Goal: Task Accomplishment & Management: Manage account settings

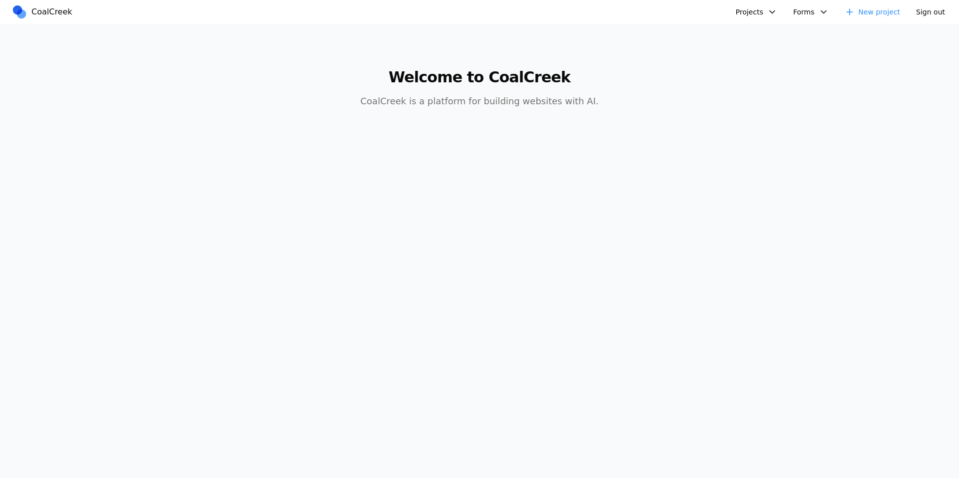
click at [764, 62] on main "Welcome to CoalCreek CoalCreek is a platform for building websites with AI." at bounding box center [479, 82] width 767 height 116
click at [772, 16] on button "Projects" at bounding box center [756, 12] width 53 height 16
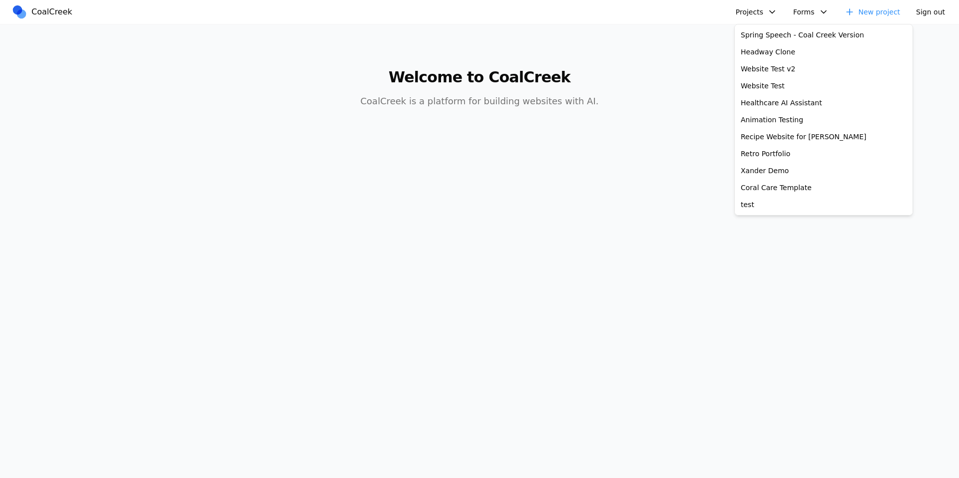
click at [706, 50] on main "Welcome to CoalCreek CoalCreek is a platform for building websites with AI." at bounding box center [479, 82] width 767 height 116
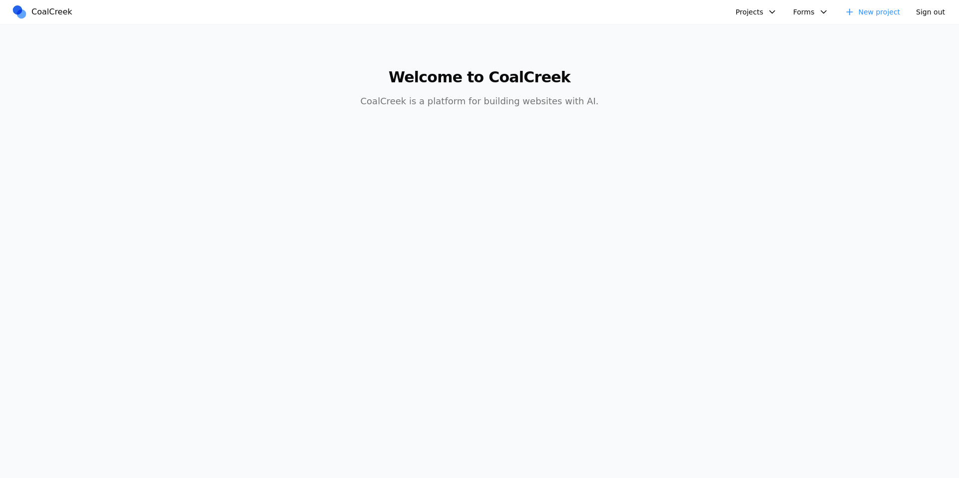
click at [757, 14] on button "Projects" at bounding box center [756, 12] width 53 height 16
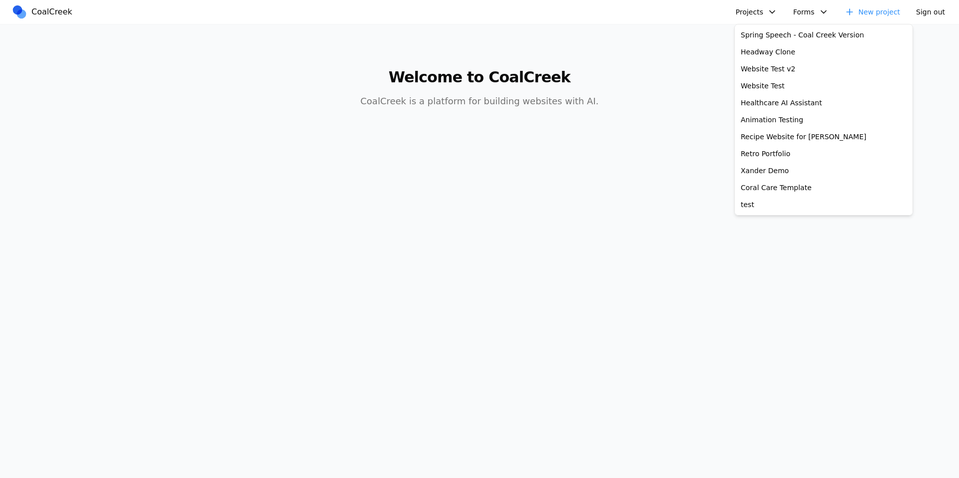
click at [878, 13] on link "New project" at bounding box center [872, 12] width 68 height 16
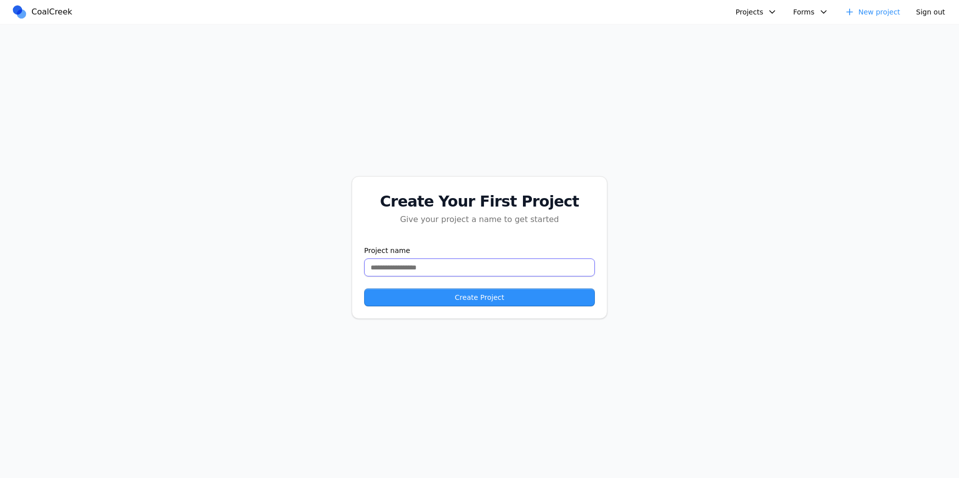
click at [402, 266] on input "text" at bounding box center [479, 268] width 231 height 18
type input "**********"
click at [438, 296] on button "Create Project" at bounding box center [479, 298] width 231 height 18
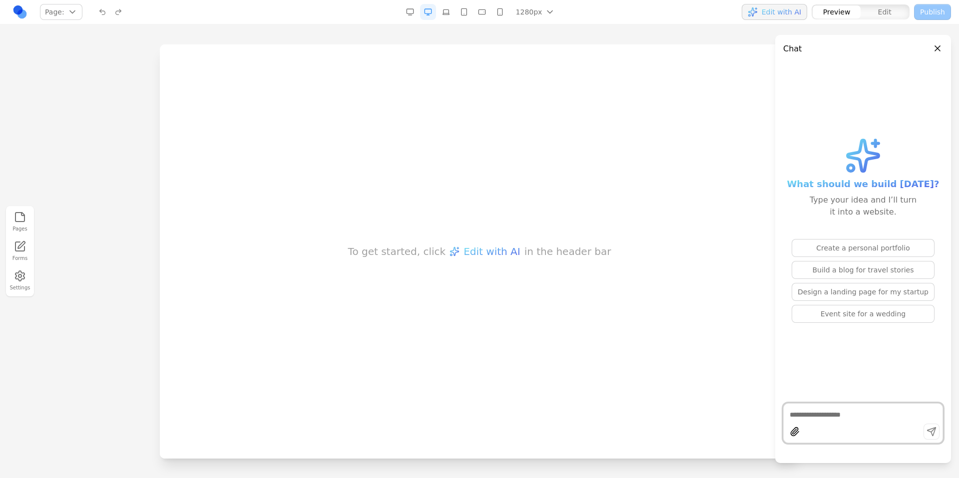
click at [822, 411] on textarea at bounding box center [863, 415] width 147 height 10
paste textarea "**********"
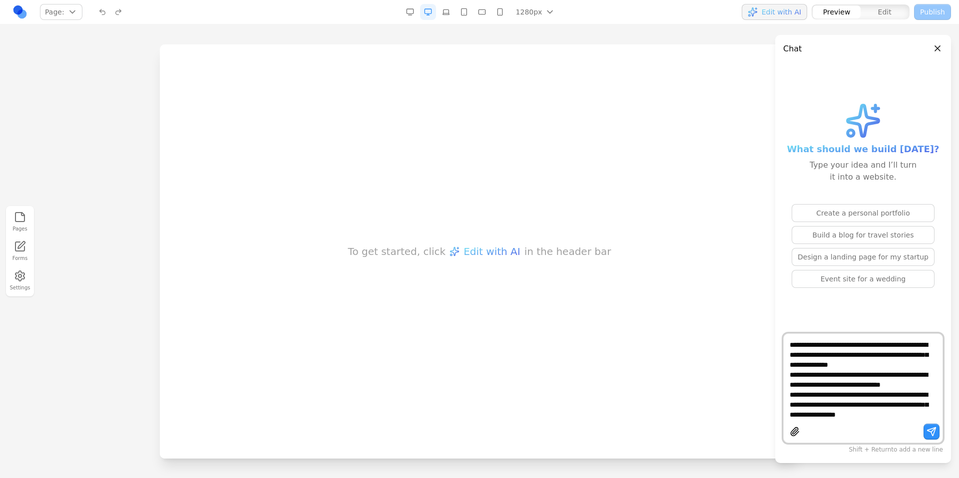
scroll to position [360, 0]
type textarea "**********"
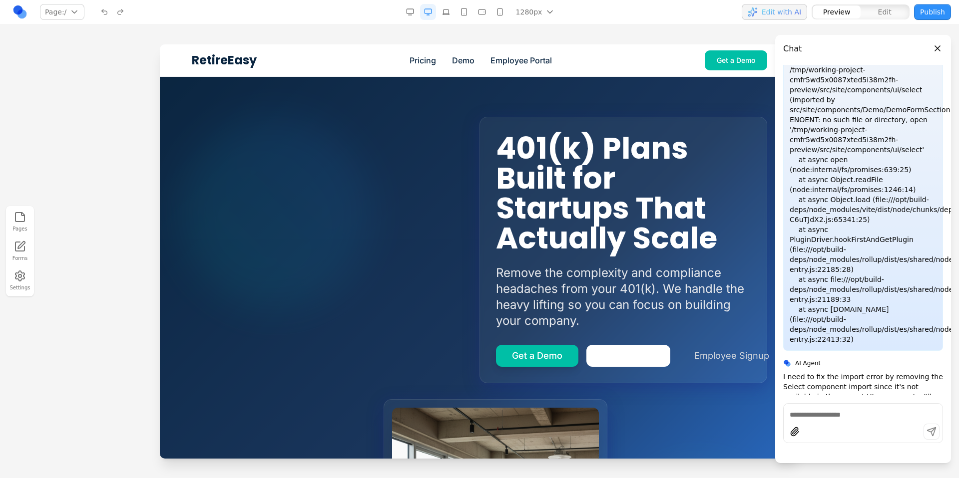
scroll to position [1792, 0]
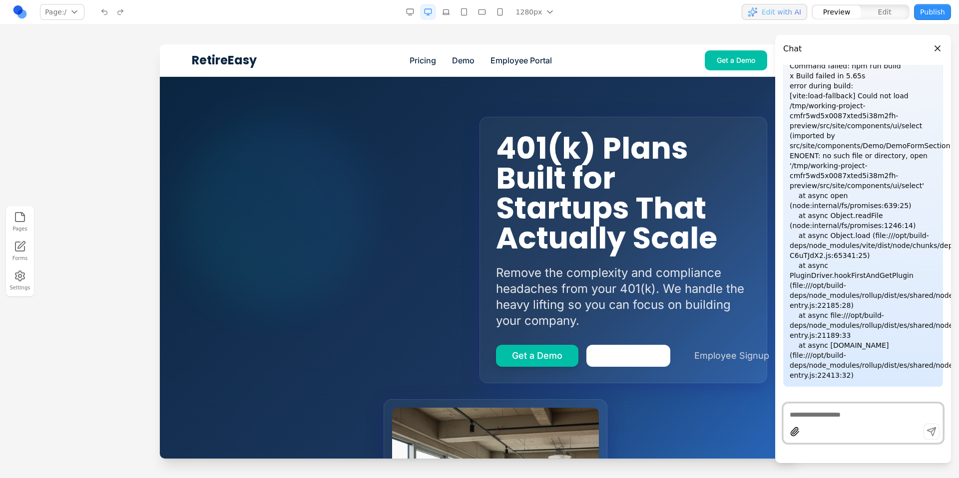
click at [682, 109] on div "401(k) Plans Built for Startups That Actually Scale Remove the complexity and c…" at bounding box center [479, 370] width 575 height 586
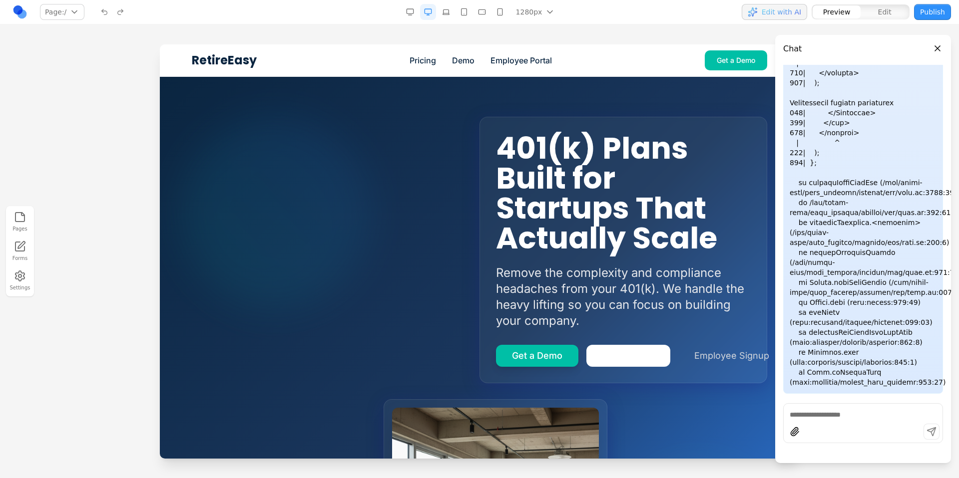
scroll to position [1651, 0]
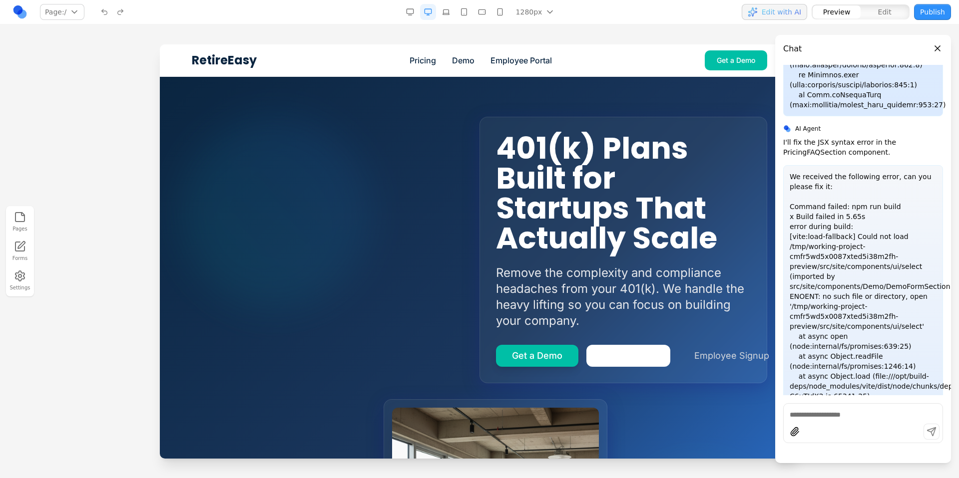
click at [942, 49] on button "Close panel" at bounding box center [937, 48] width 11 height 11
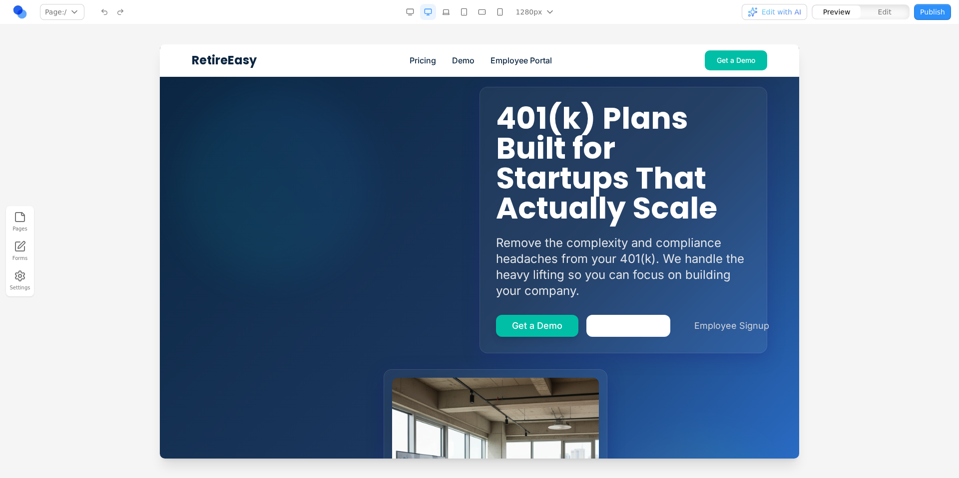
scroll to position [0, 0]
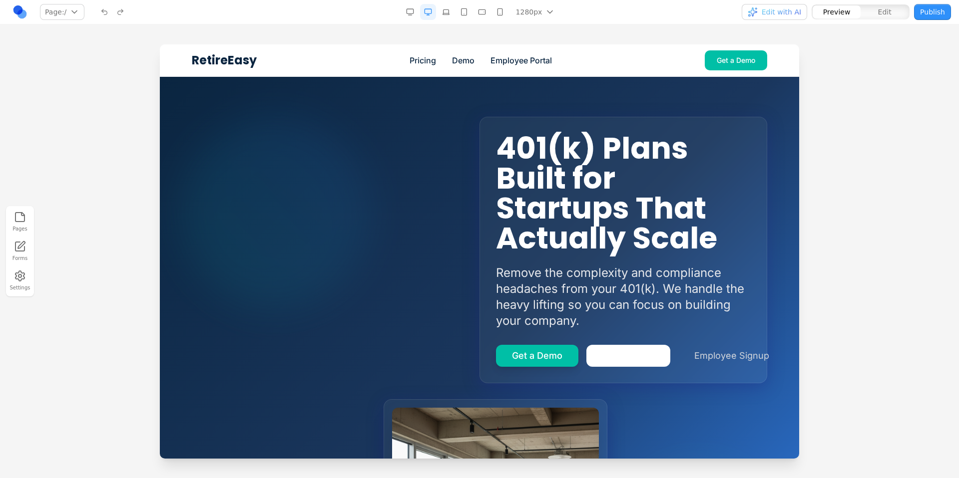
drag, startPoint x: 319, startPoint y: 218, endPoint x: 400, endPoint y: 132, distance: 117.3
click at [320, 218] on div "401(k) Plans Built for Startups That Actually Scale Remove the complexity and c…" at bounding box center [479, 370] width 575 height 586
click at [456, 58] on link "Demo" at bounding box center [463, 60] width 22 height 12
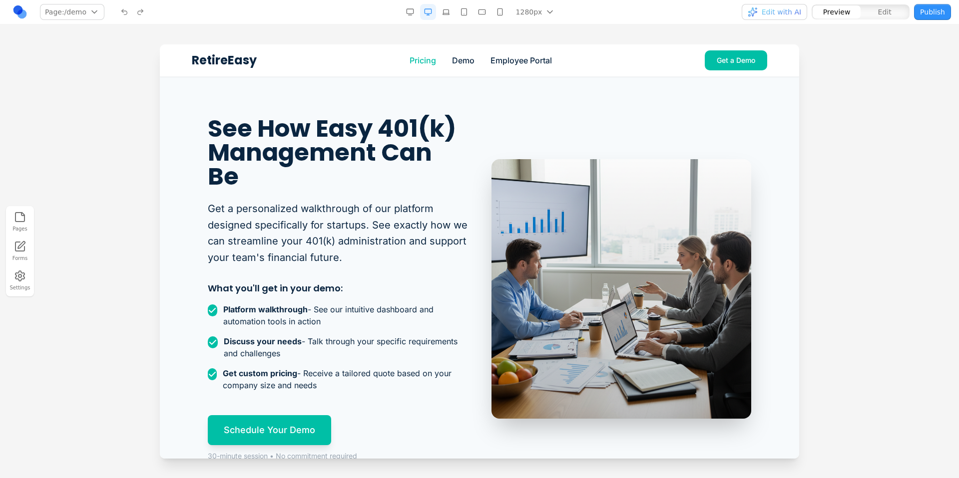
click at [426, 60] on link "Pricing" at bounding box center [423, 60] width 26 height 12
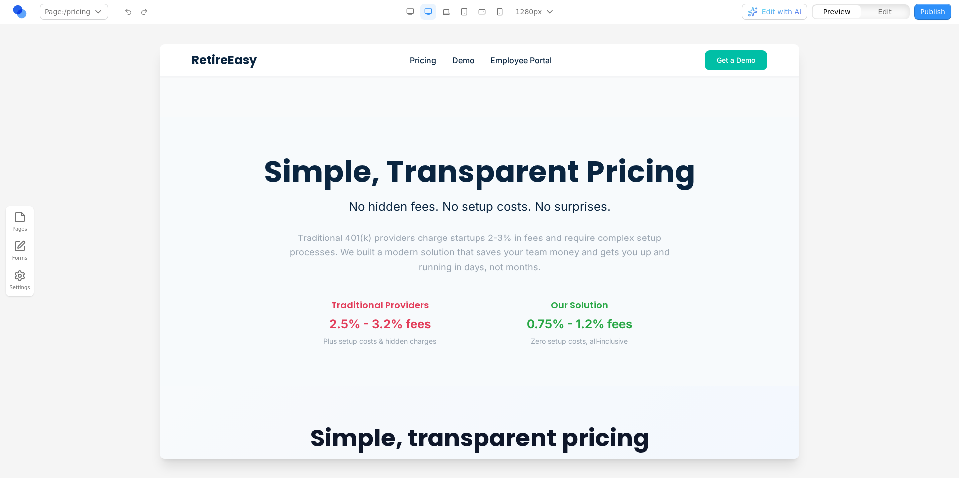
click at [226, 57] on span "RetireEasy" at bounding box center [224, 60] width 65 height 16
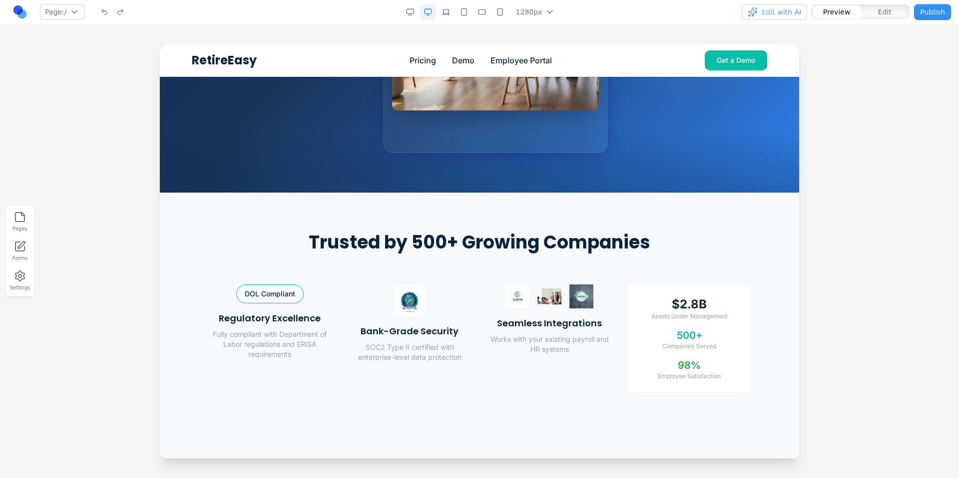
scroll to position [313, 0]
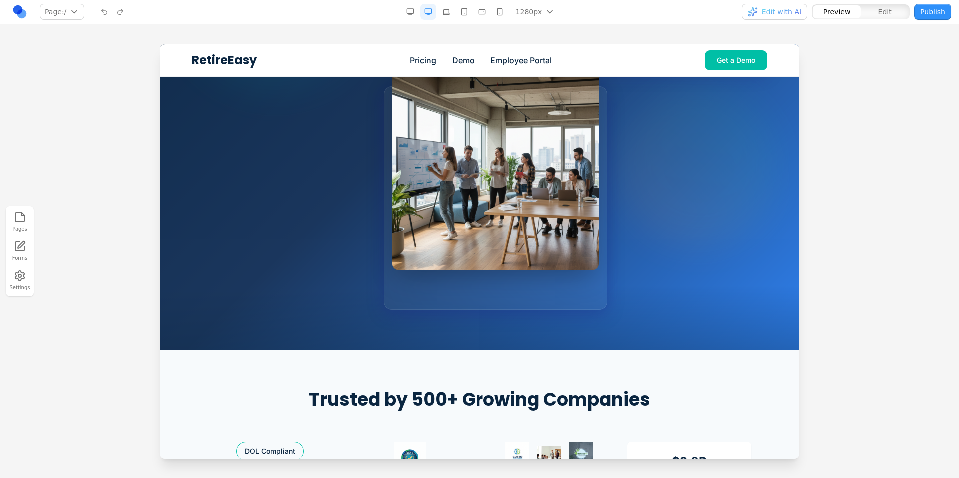
click at [777, 9] on span "Edit with AI" at bounding box center [781, 12] width 39 height 10
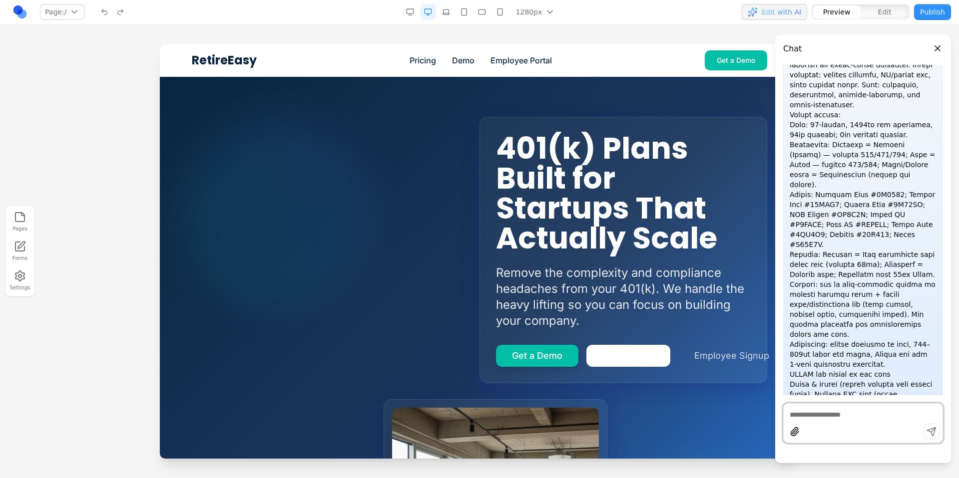
scroll to position [0, 0]
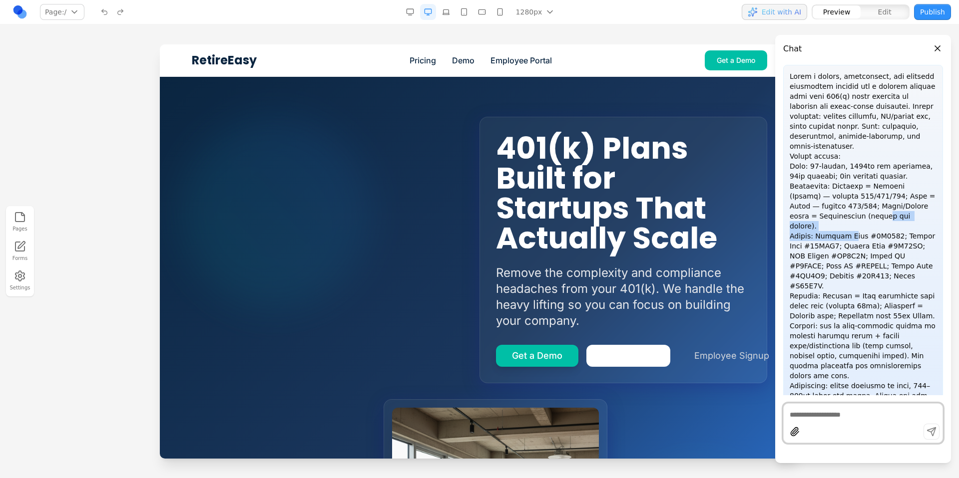
click at [847, 220] on p at bounding box center [863, 300] width 147 height 459
click at [353, 178] on div "401(k) Plans Built for Startups That Actually Scale Remove the complexity and c…" at bounding box center [479, 370] width 575 height 586
click at [830, 206] on p at bounding box center [863, 300] width 147 height 459
click at [28, 277] on button "Settings" at bounding box center [20, 280] width 22 height 25
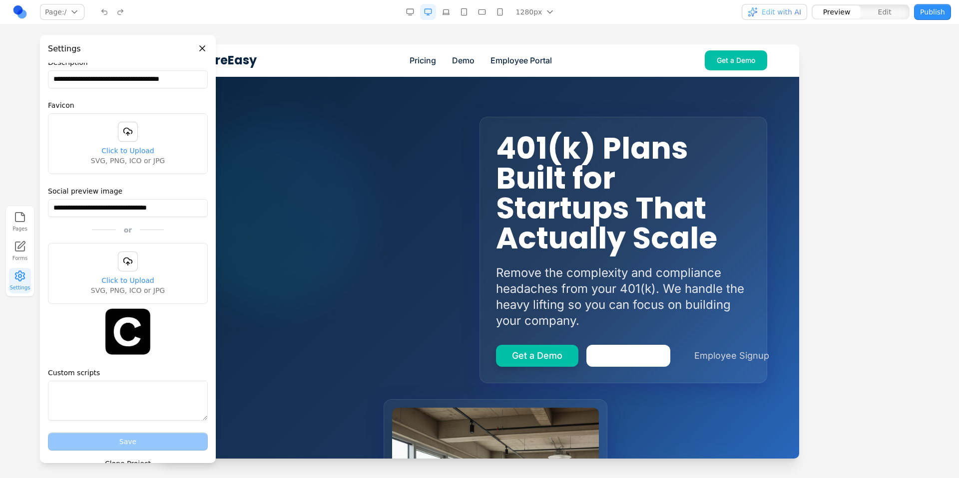
scroll to position [90, 0]
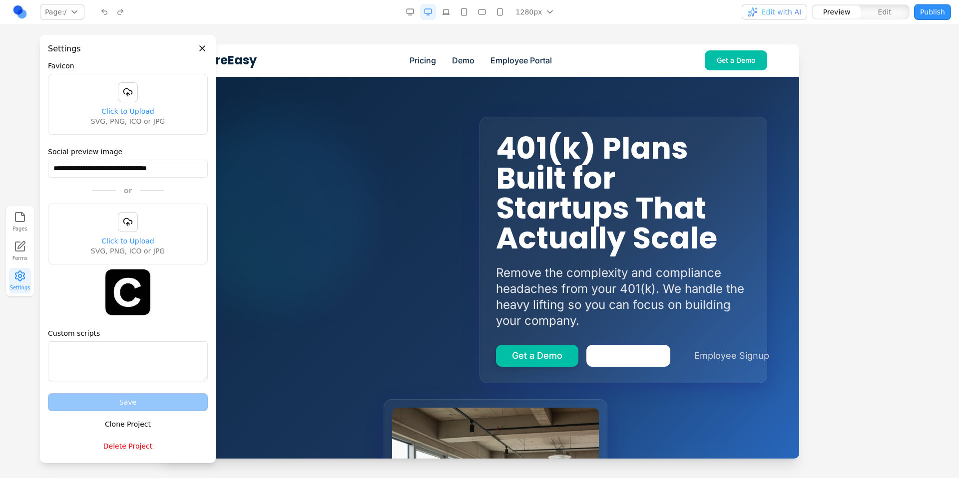
click at [130, 446] on button "Delete Project" at bounding box center [128, 446] width 160 height 18
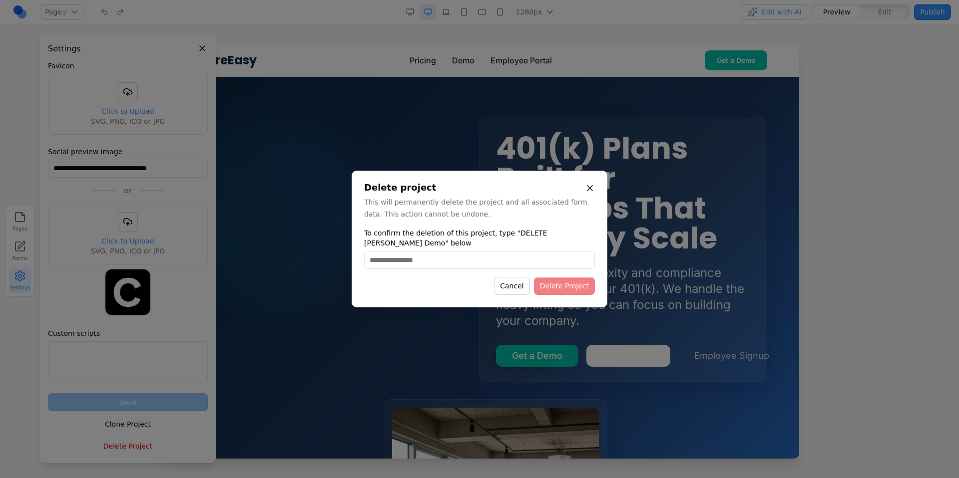
click at [415, 259] on input "To confirm the deletion of this project, type "DELETE [PERSON_NAME] Demo" below" at bounding box center [479, 260] width 231 height 18
type input "**********"
click at [562, 282] on button "Delete Project" at bounding box center [564, 286] width 61 height 18
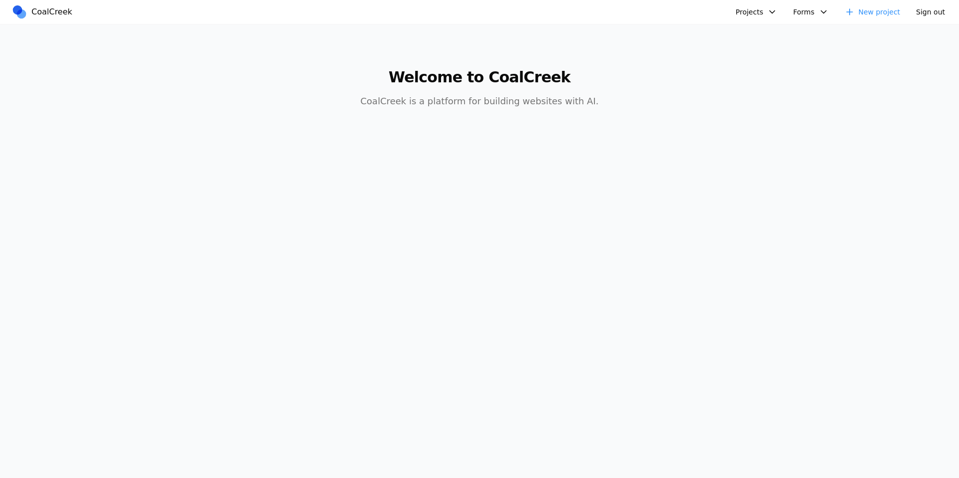
click at [749, 11] on button "Projects" at bounding box center [756, 12] width 53 height 16
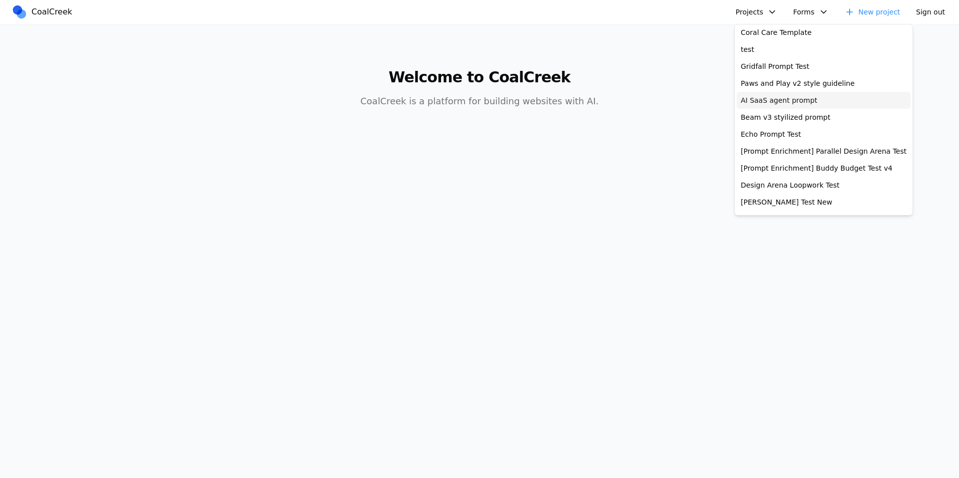
scroll to position [193, 0]
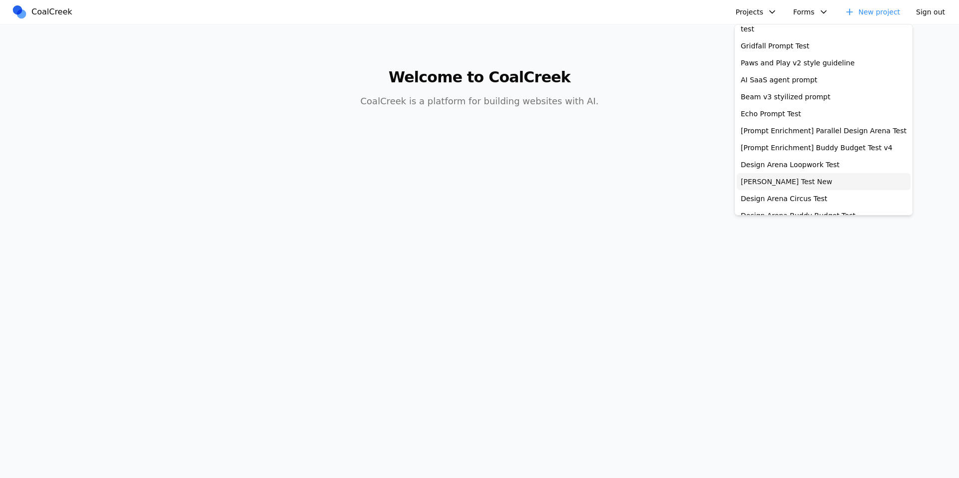
click at [774, 181] on link "[PERSON_NAME] Test New" at bounding box center [824, 181] width 174 height 17
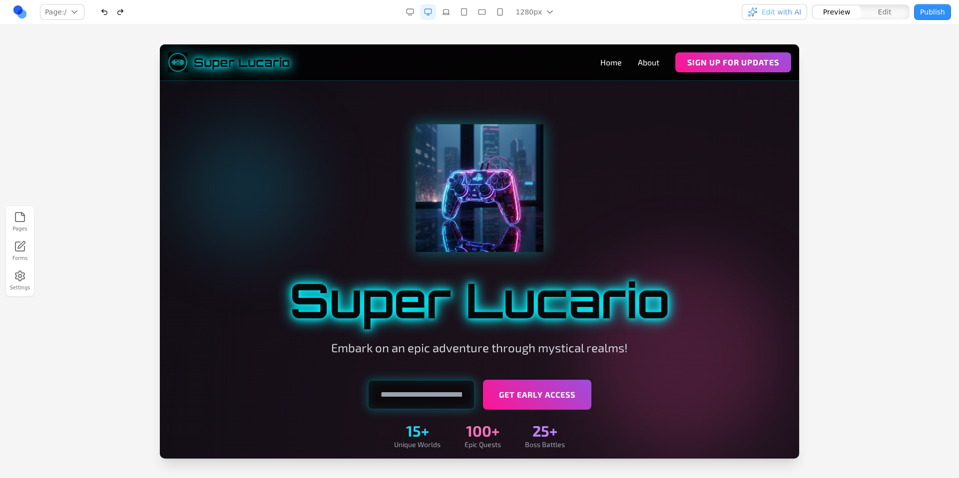
click at [107, 102] on div at bounding box center [479, 260] width 959 height 433
click at [497, 199] on img at bounding box center [479, 188] width 128 height 128
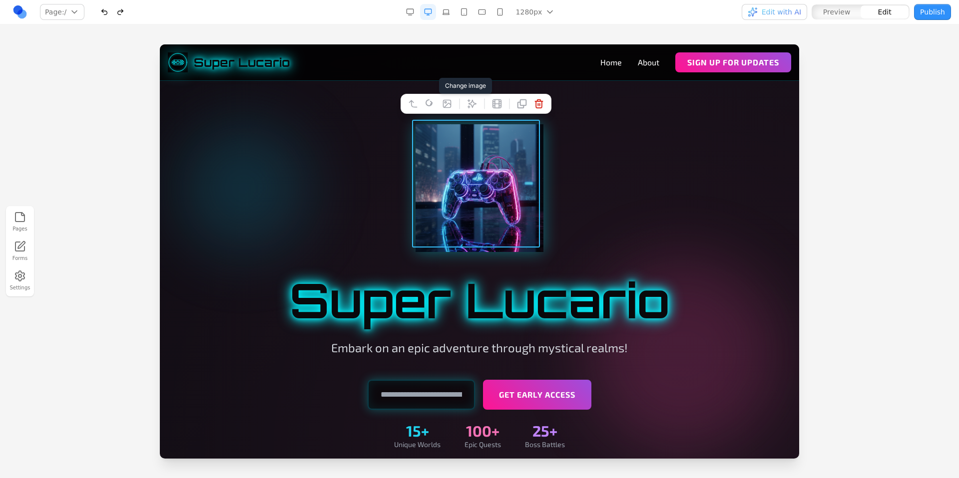
click at [443, 104] on icon at bounding box center [446, 103] width 7 height 7
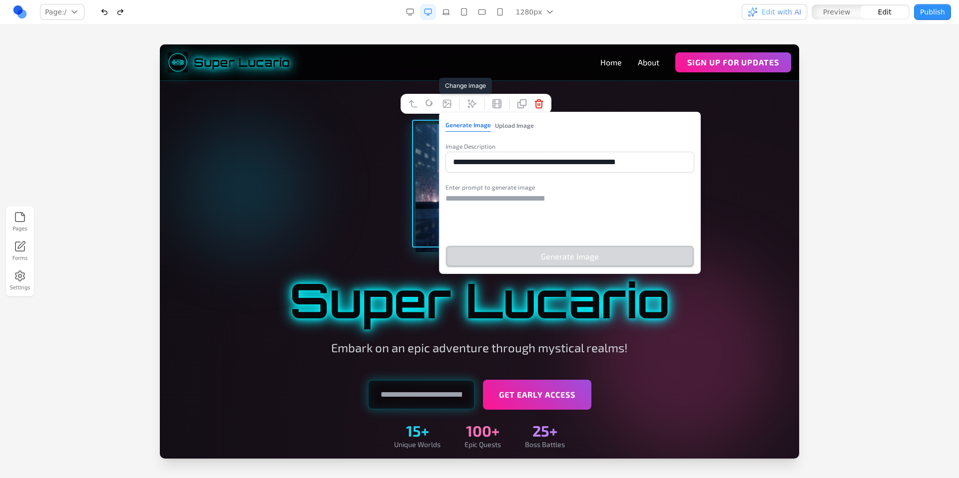
click at [496, 126] on button "Upload Image" at bounding box center [514, 125] width 39 height 13
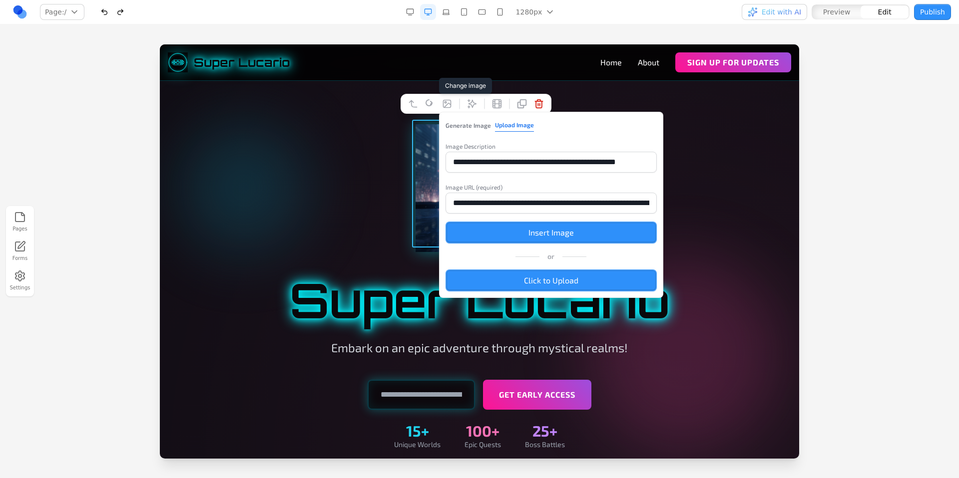
click at [465, 123] on button "Generate Image" at bounding box center [467, 125] width 45 height 13
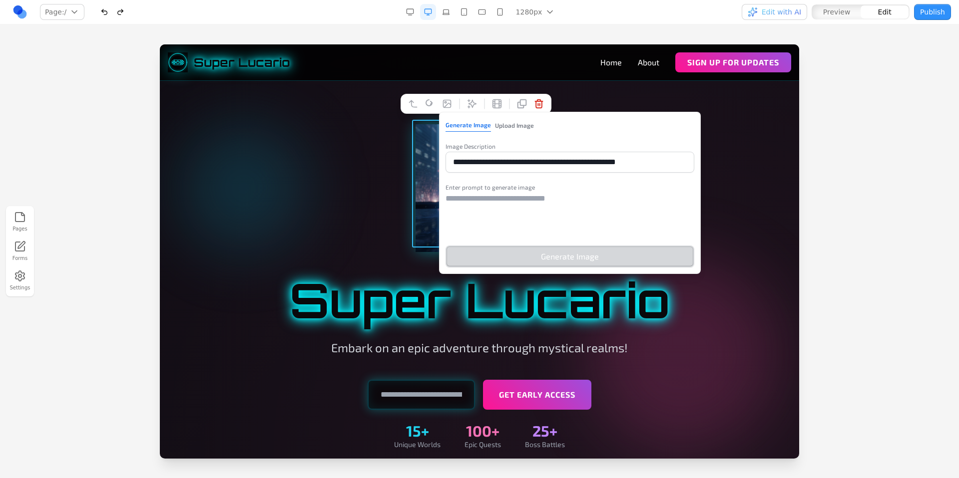
drag, startPoint x: 674, startPoint y: 161, endPoint x: 377, endPoint y: 143, distance: 297.2
click at [484, 198] on textarea at bounding box center [569, 218] width 249 height 50
paste textarea "**********"
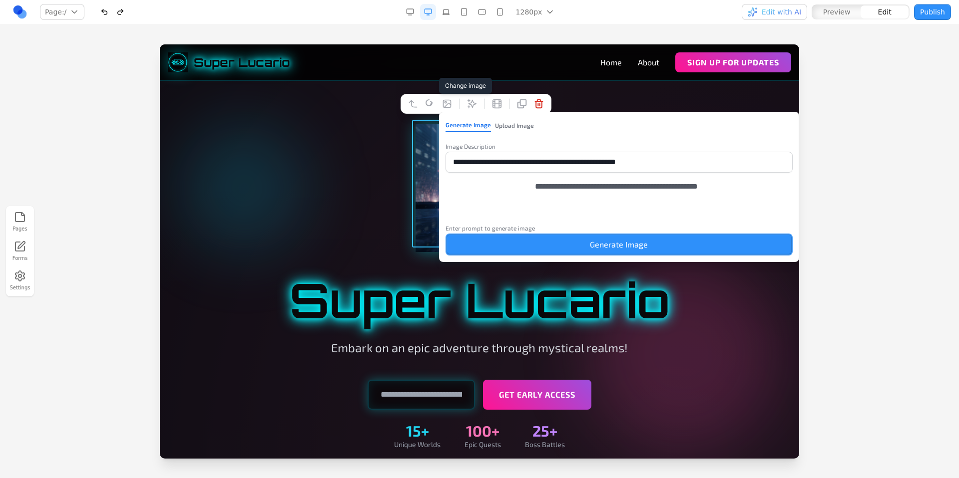
type textarea "**********"
click at [551, 251] on button "Generate Image" at bounding box center [619, 245] width 348 height 22
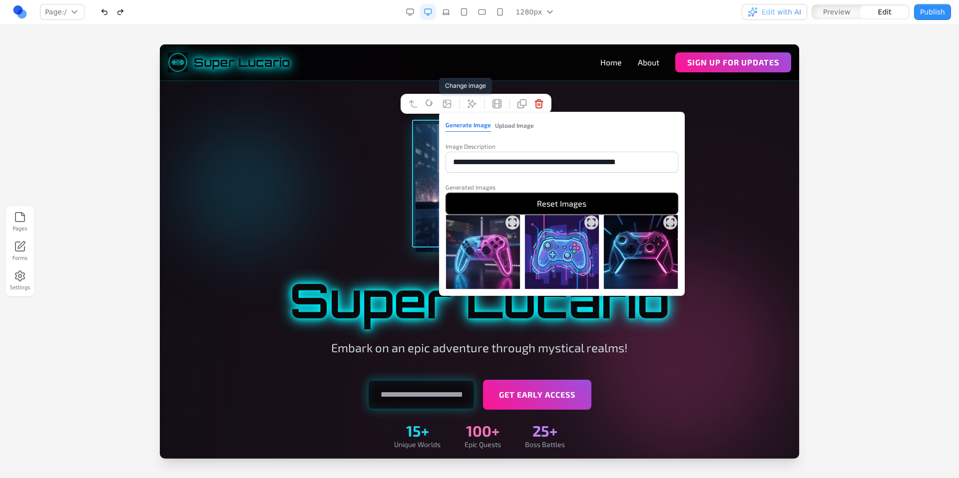
click at [512, 218] on icon "Expand image" at bounding box center [512, 223] width 10 height 10
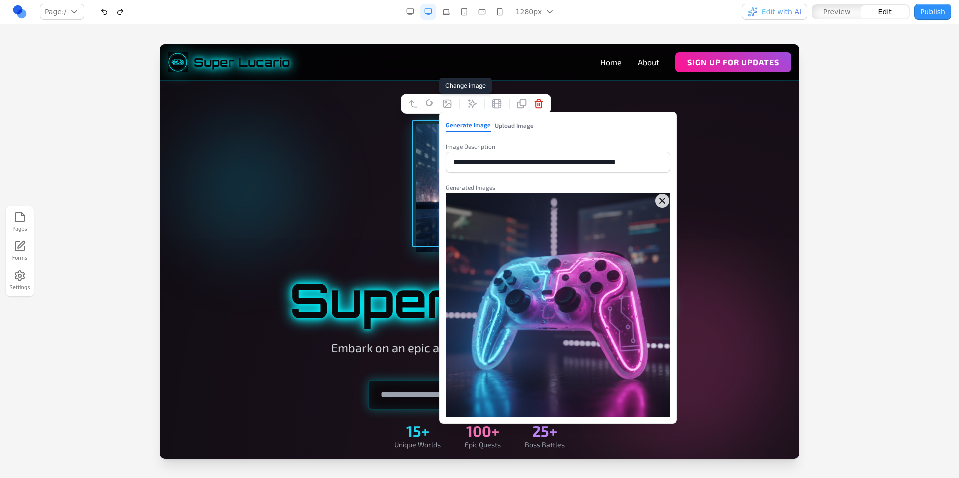
click at [662, 199] on icon "Close expanded image" at bounding box center [662, 201] width 10 height 10
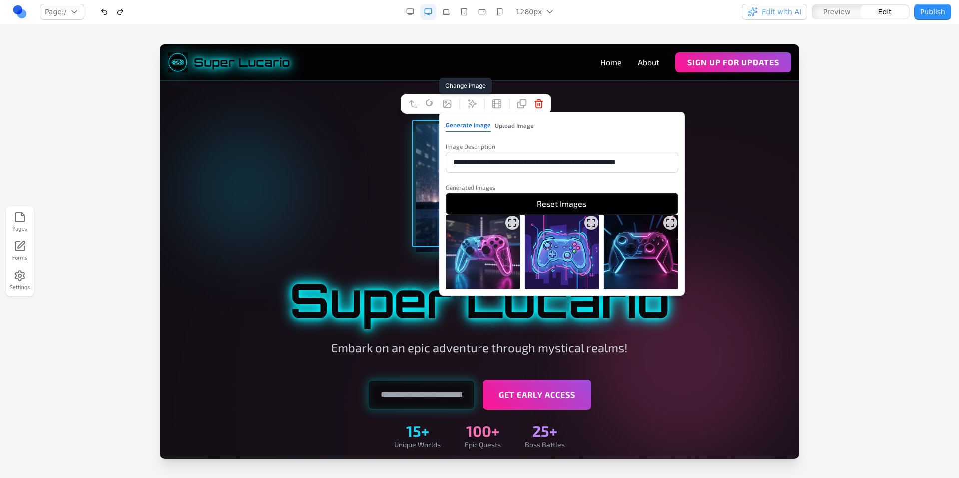
click at [593, 220] on icon "Expand image" at bounding box center [591, 223] width 10 height 10
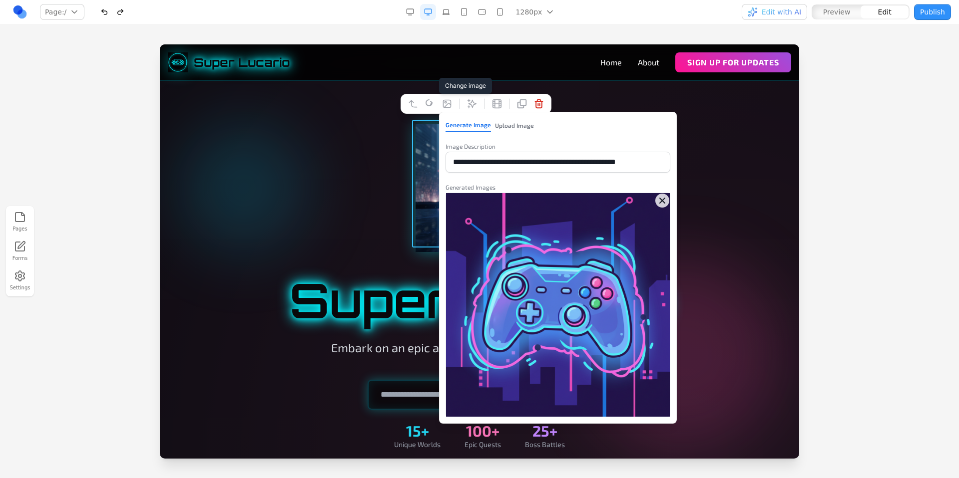
click at [665, 197] on icon "Close expanded image" at bounding box center [662, 201] width 10 height 10
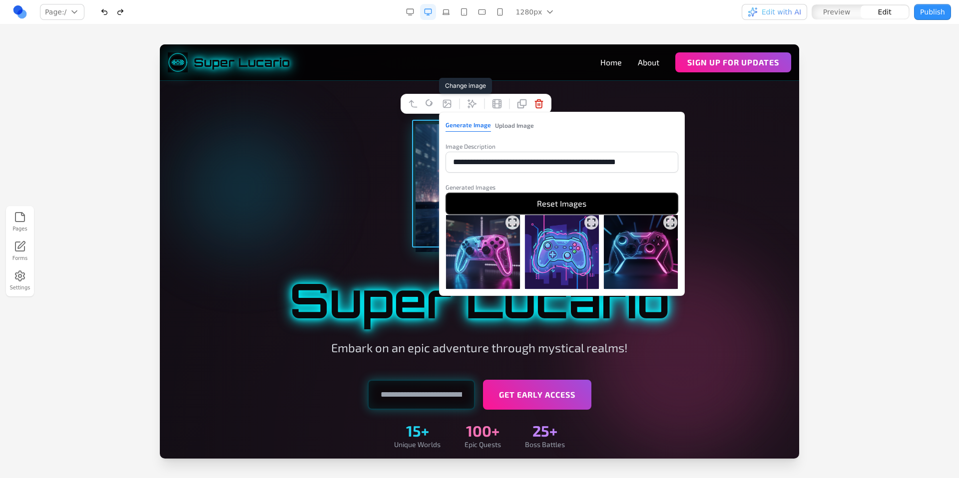
click at [669, 225] on icon "Expand image" at bounding box center [670, 223] width 10 height 10
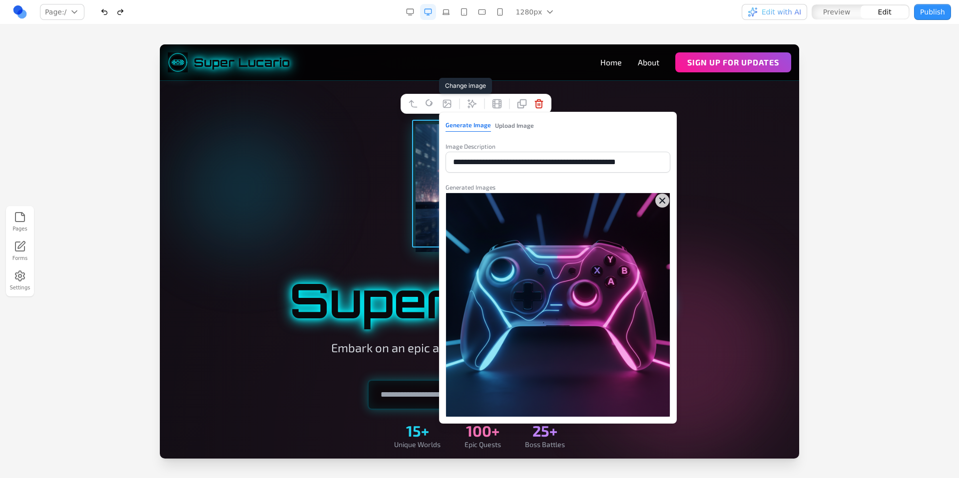
click at [664, 197] on icon "Close expanded image" at bounding box center [662, 201] width 10 height 10
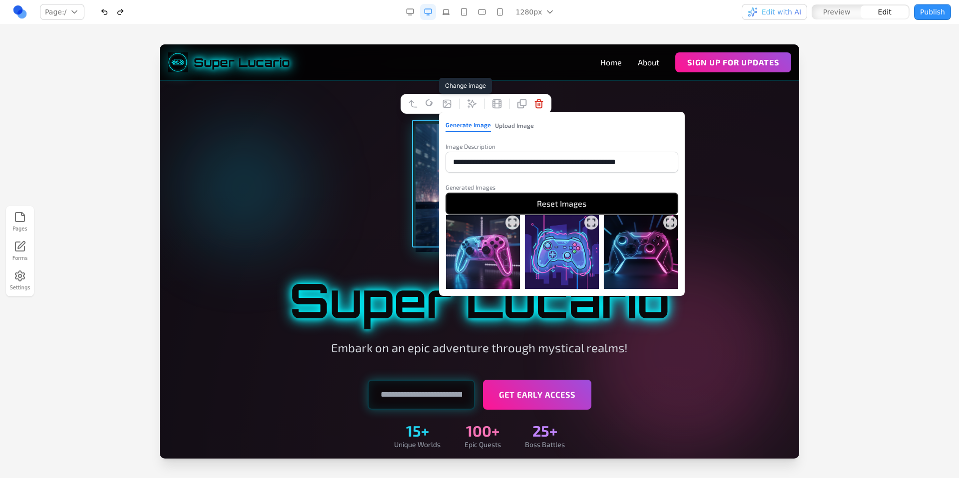
click at [658, 245] on img at bounding box center [641, 252] width 74 height 74
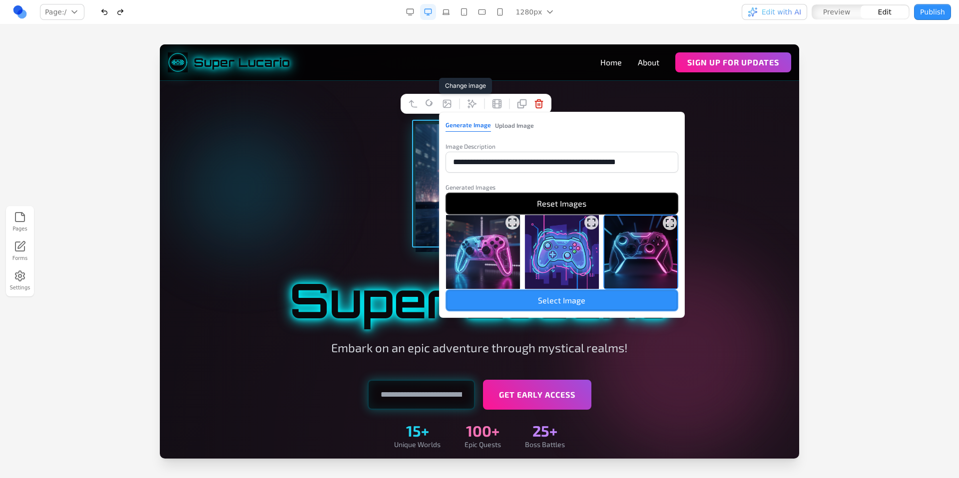
click at [630, 298] on button "Select Image" at bounding box center [561, 301] width 233 height 22
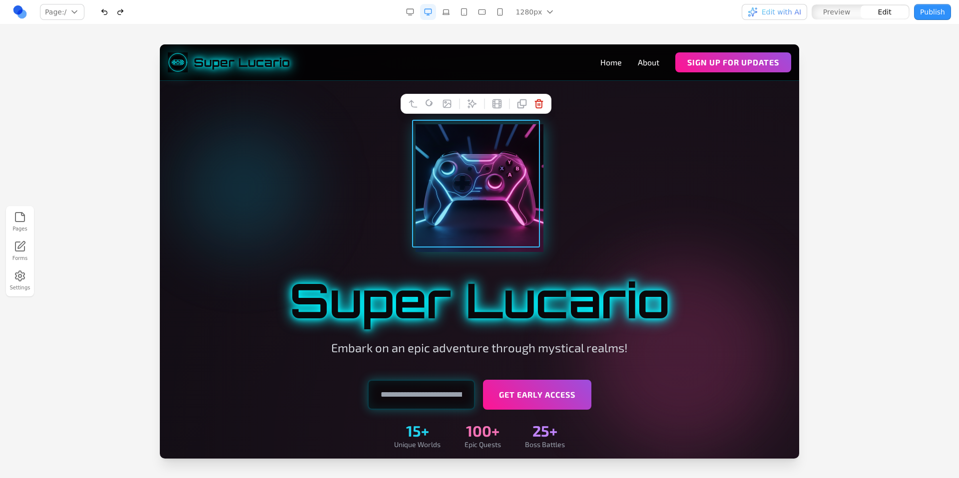
click at [713, 197] on div at bounding box center [479, 188] width 575 height 128
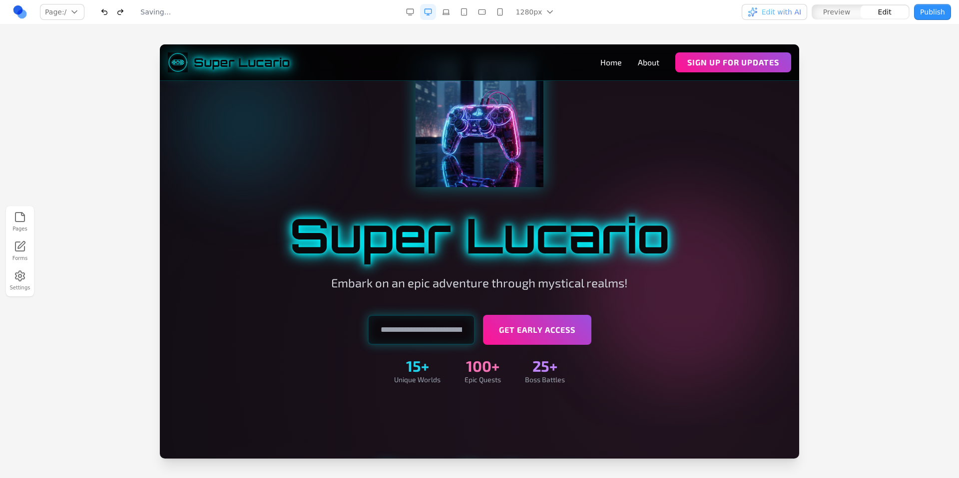
scroll to position [114, 0]
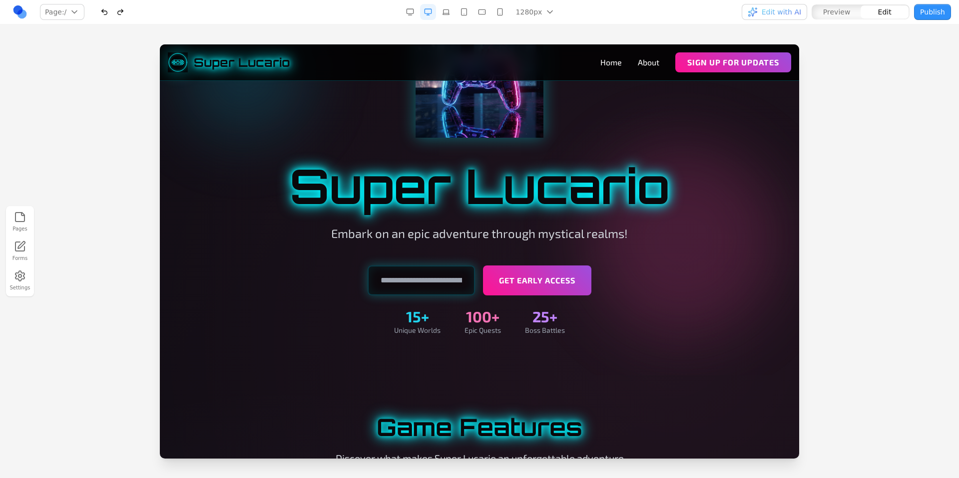
click at [631, 234] on p "Embark on an epic adventure through mystical realms!" at bounding box center [480, 234] width 384 height 16
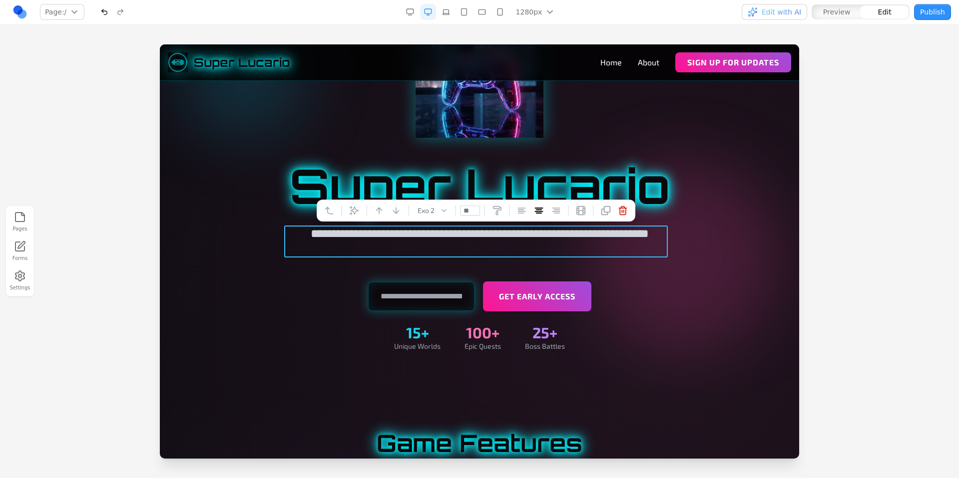
click at [731, 286] on div "Get Early Access 15+ Unique Worlds 100+ Epic Quests 25+ Boss Battles" at bounding box center [479, 317] width 575 height 70
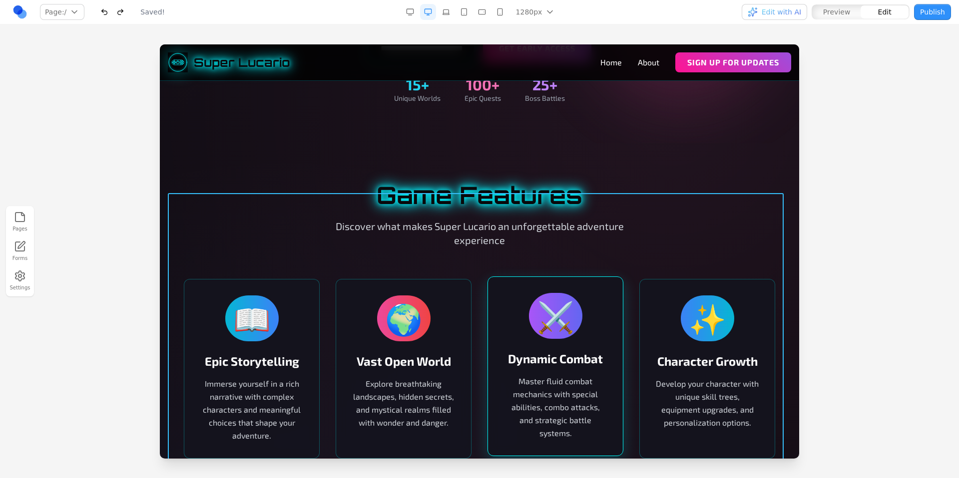
scroll to position [387, 0]
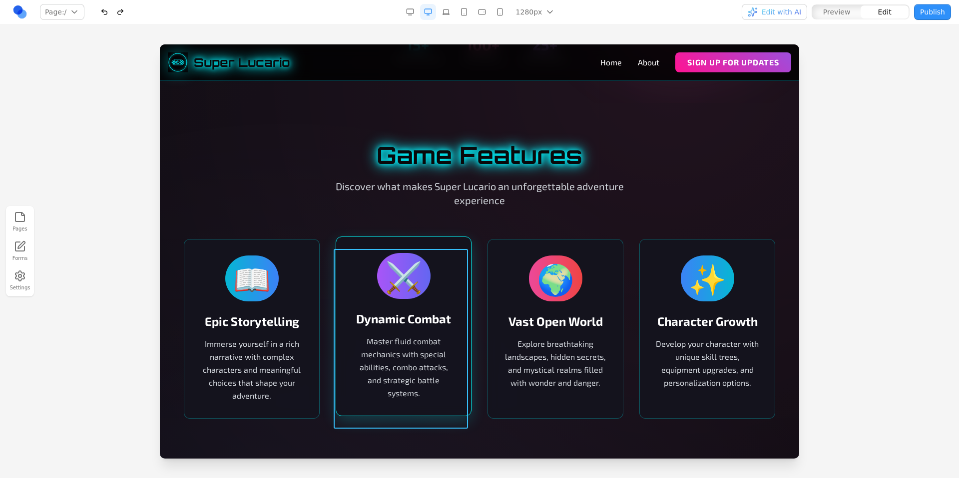
drag, startPoint x: 508, startPoint y: 269, endPoint x: 361, endPoint y: 271, distance: 147.3
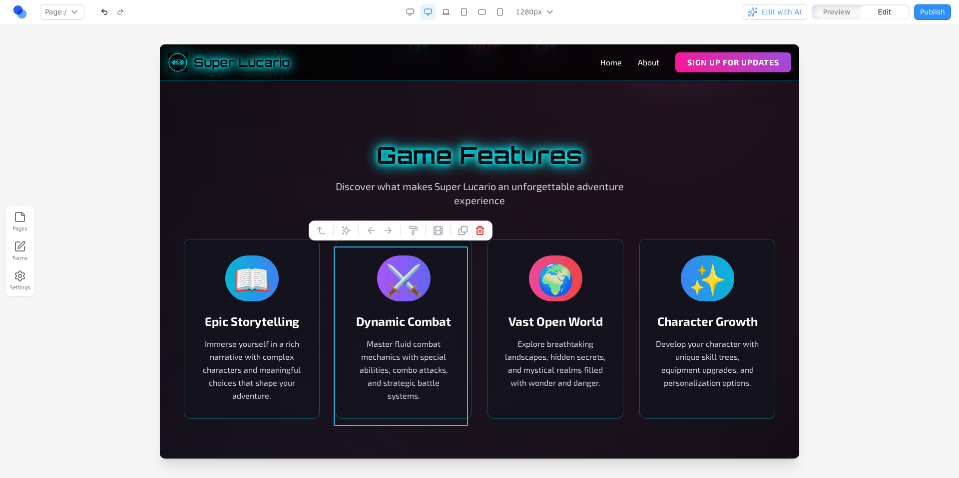
click at [287, 189] on div "Game Features Discover what makes Super Lucario an unforgettable adventure expe…" at bounding box center [479, 175] width 591 height 64
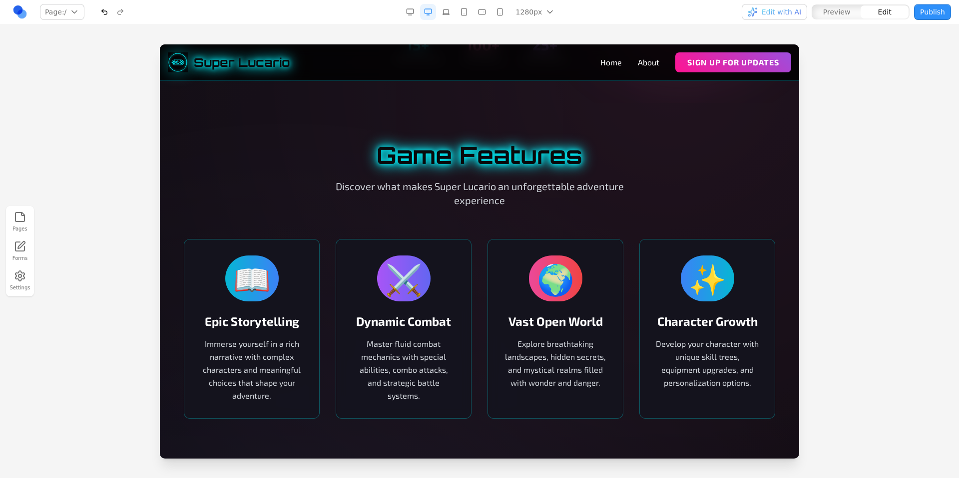
click at [626, 21] on nav "Page: / / /about Manage pages 1280px 1536px 1280px 1024px 768px 480px 375px Edi…" at bounding box center [479, 12] width 959 height 24
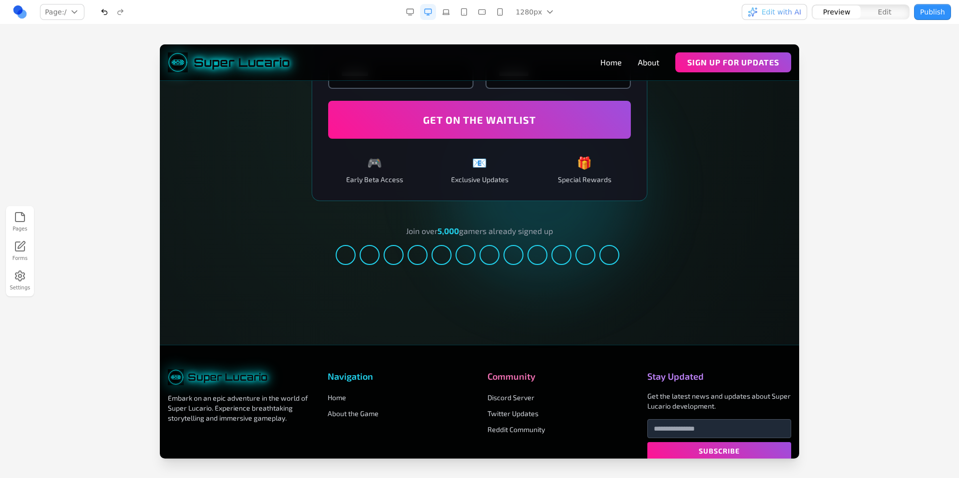
scroll to position [1651, 0]
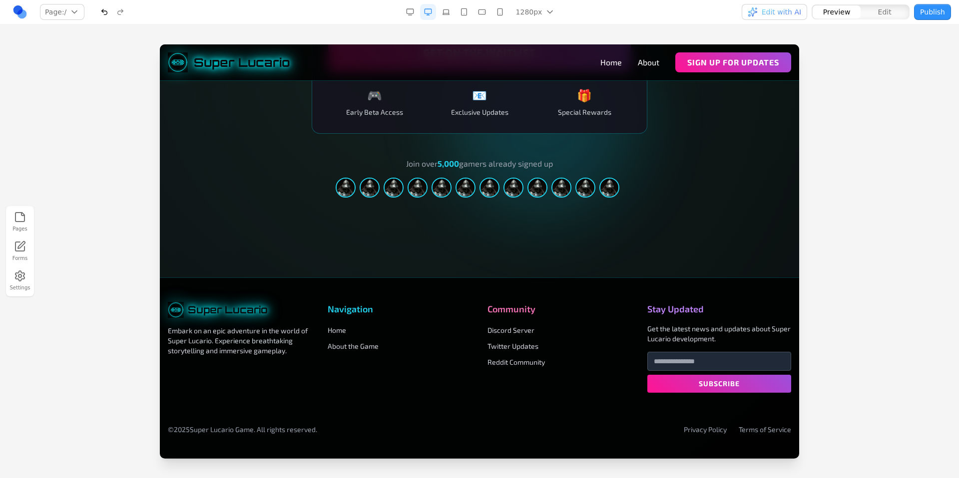
click at [632, 69] on nav "Home About Sign Up for Updates" at bounding box center [695, 62] width 191 height 20
click at [638, 65] on link "About" at bounding box center [648, 62] width 21 height 12
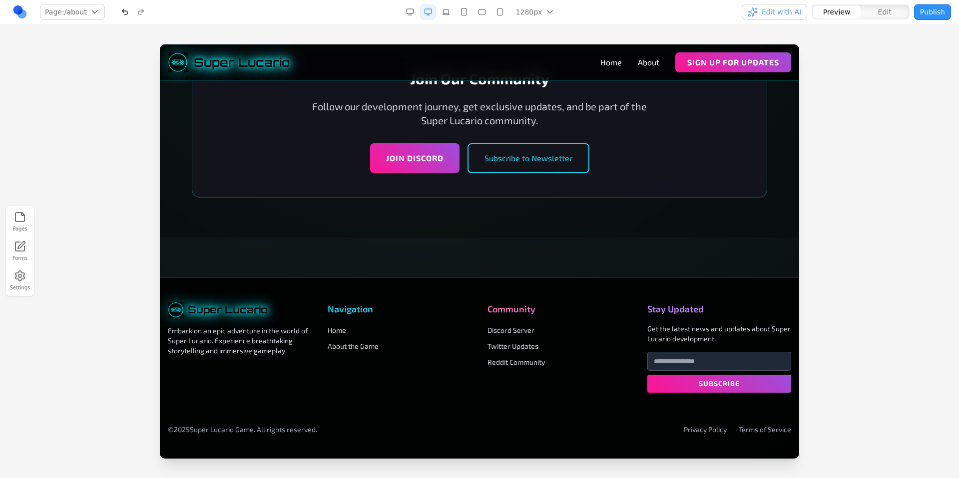
scroll to position [2811, 0]
click at [669, 359] on input "email" at bounding box center [719, 361] width 144 height 19
type input "**********"
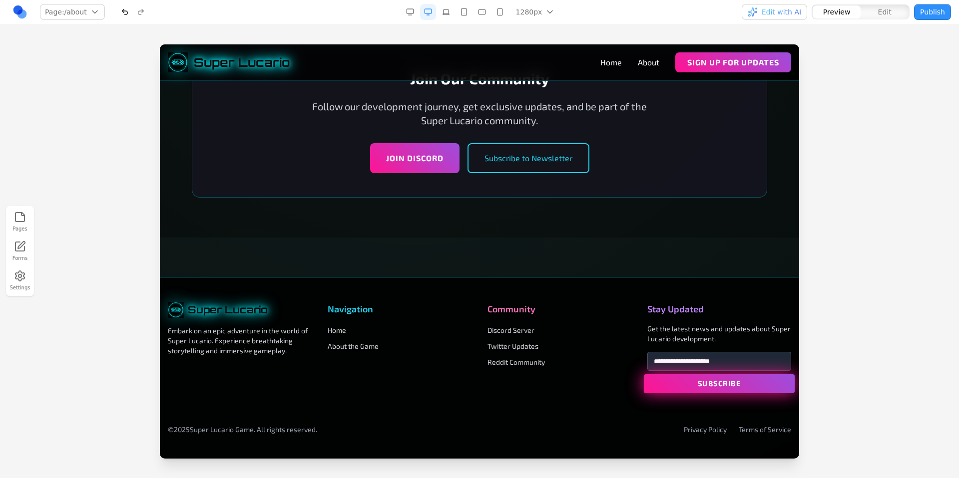
click at [697, 381] on button "Subscribe" at bounding box center [719, 384] width 151 height 19
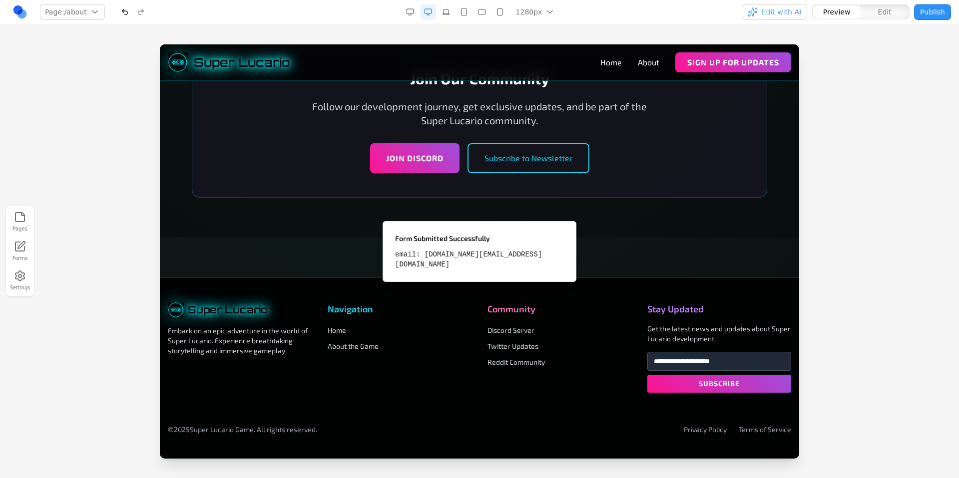
click at [19, 249] on icon at bounding box center [20, 247] width 12 height 12
click at [563, 234] on line "Notifications (F8)" at bounding box center [565, 231] width 5 height 5
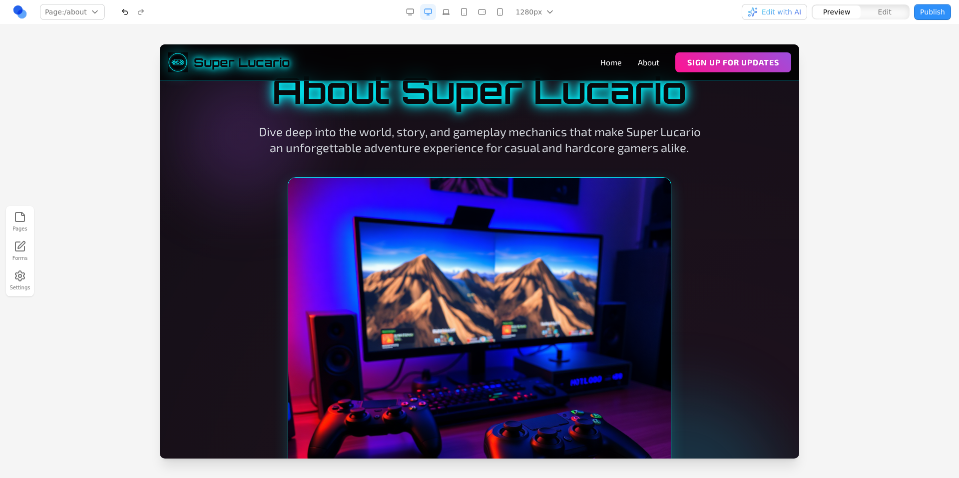
scroll to position [0, 0]
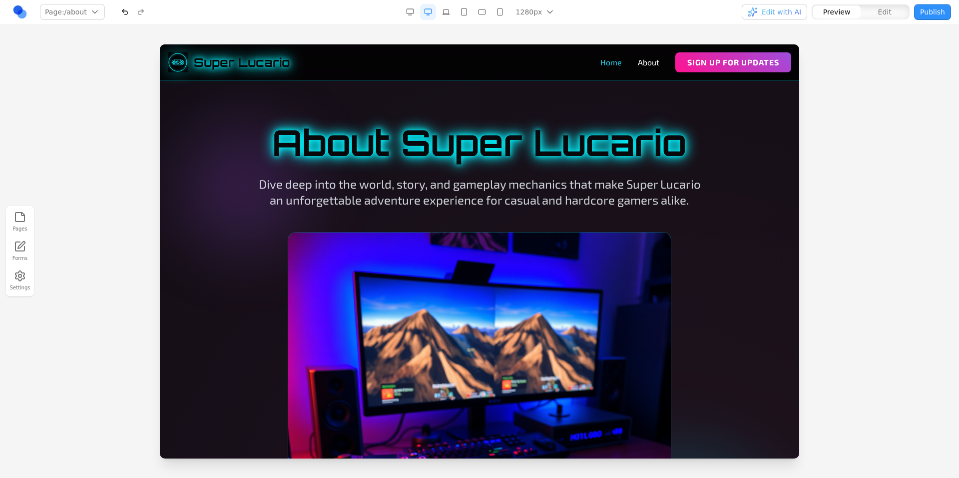
click at [603, 62] on link "Home" at bounding box center [610, 62] width 21 height 12
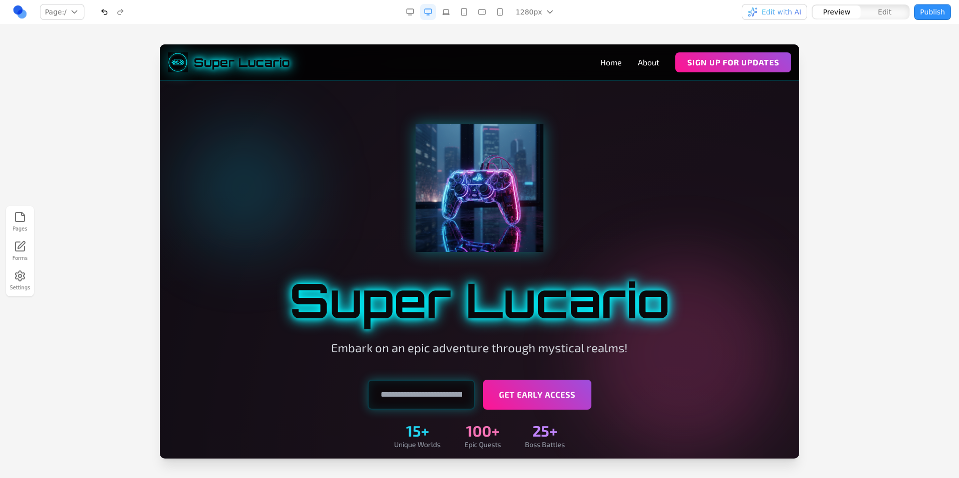
click at [678, 181] on div at bounding box center [479, 188] width 575 height 128
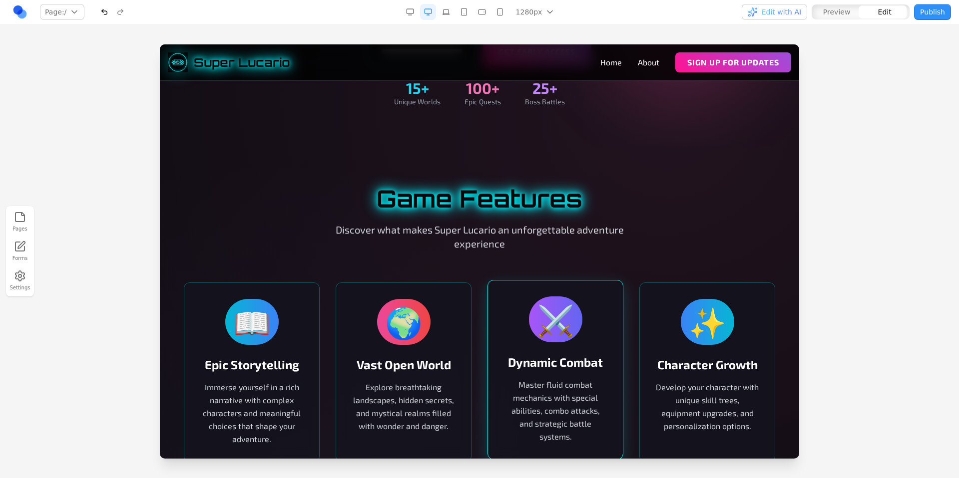
scroll to position [417, 0]
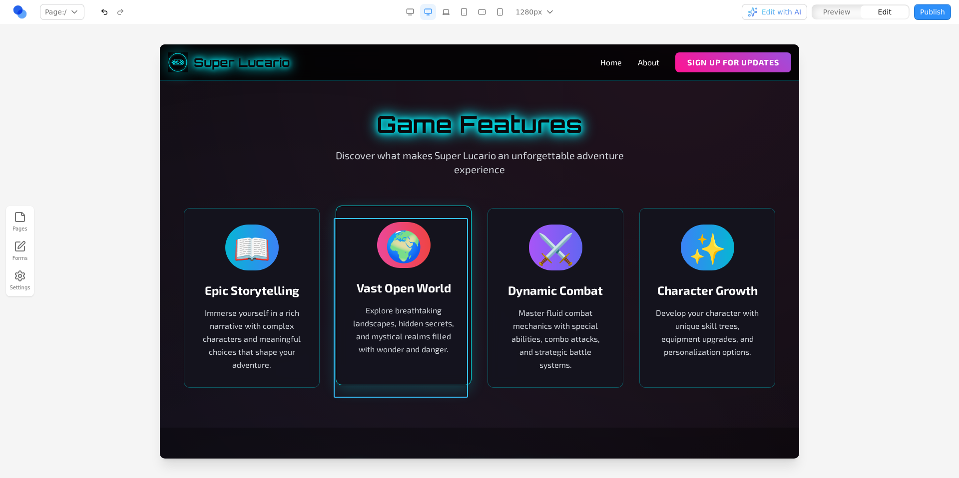
click at [431, 231] on div "🌍 Vast Open World Explore breathtaking landscapes, hidden secrets, and mystical…" at bounding box center [404, 296] width 136 height 180
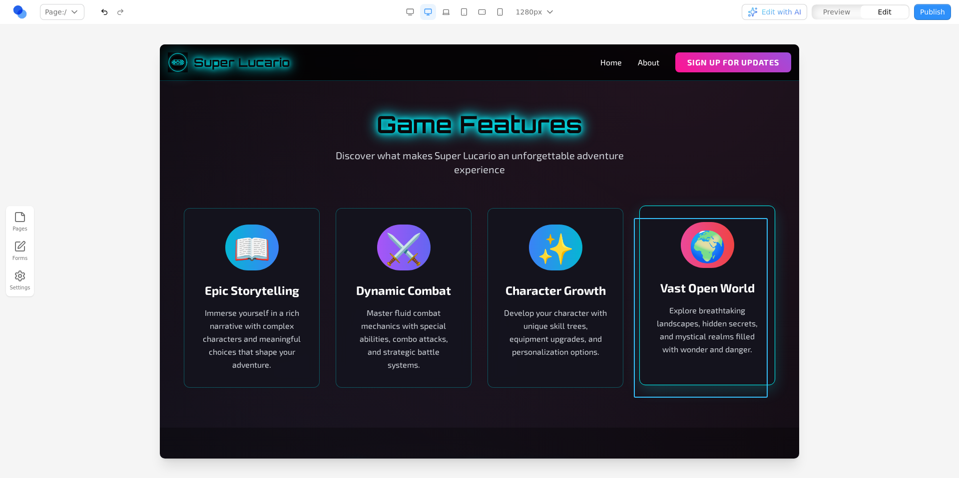
drag, startPoint x: 421, startPoint y: 231, endPoint x: 738, endPoint y: 255, distance: 318.0
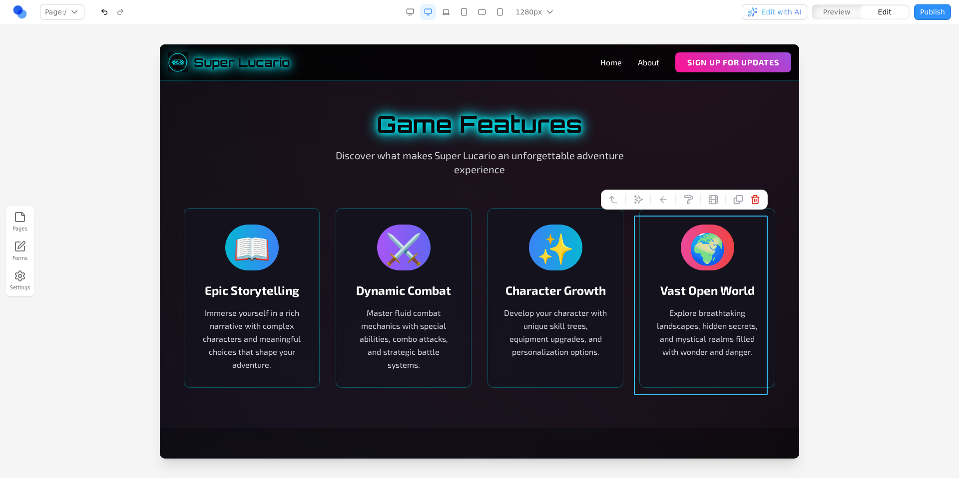
click at [667, 136] on h2 "Game Features" at bounding box center [479, 124] width 591 height 24
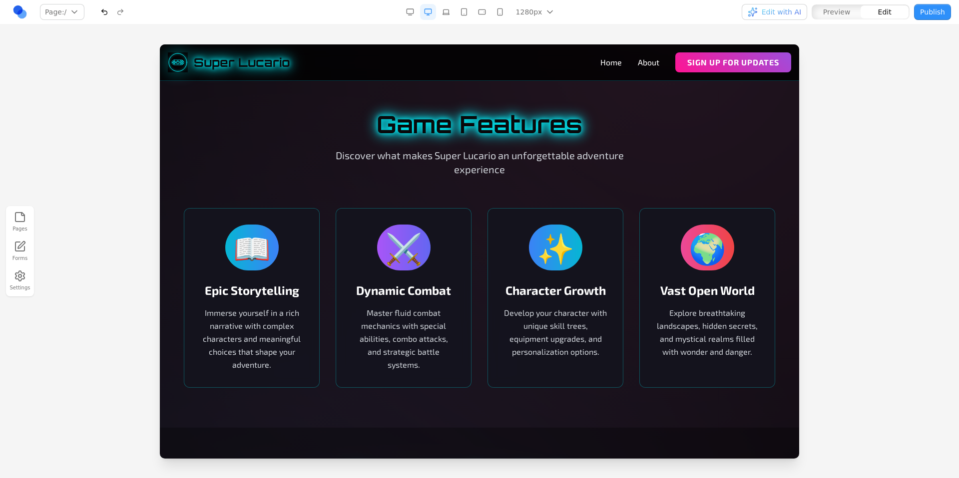
click at [522, 30] on div "Pages Forms Settings" at bounding box center [479, 251] width 959 height 454
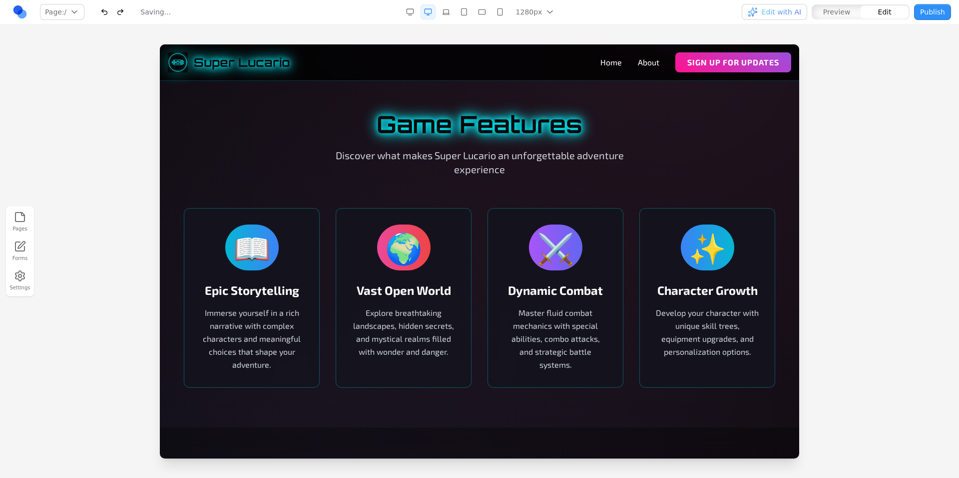
click at [850, 102] on div at bounding box center [479, 260] width 959 height 433
click at [831, 17] on button "Preview" at bounding box center [837, 11] width 48 height 13
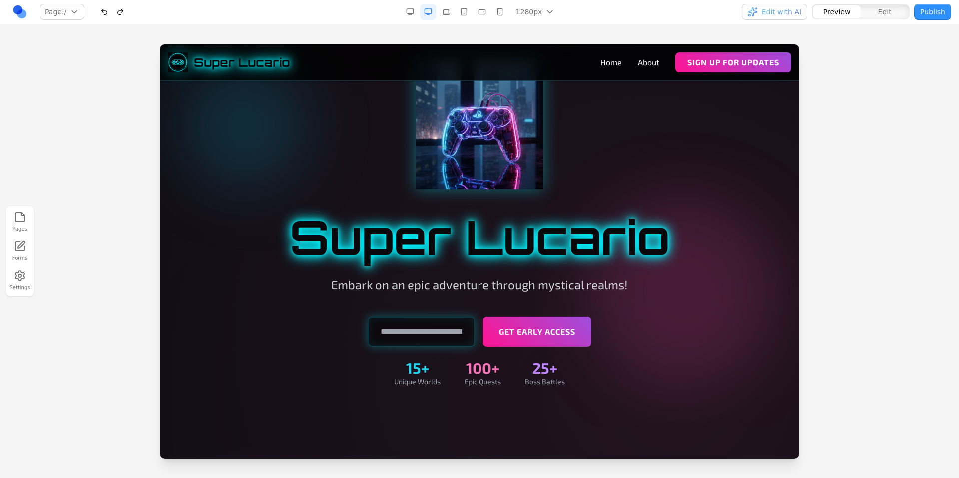
scroll to position [0, 0]
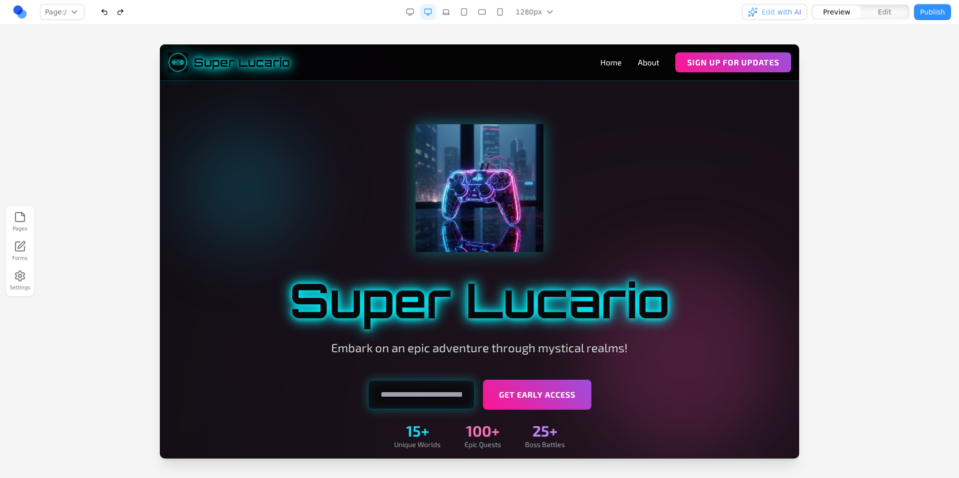
type button "preview"
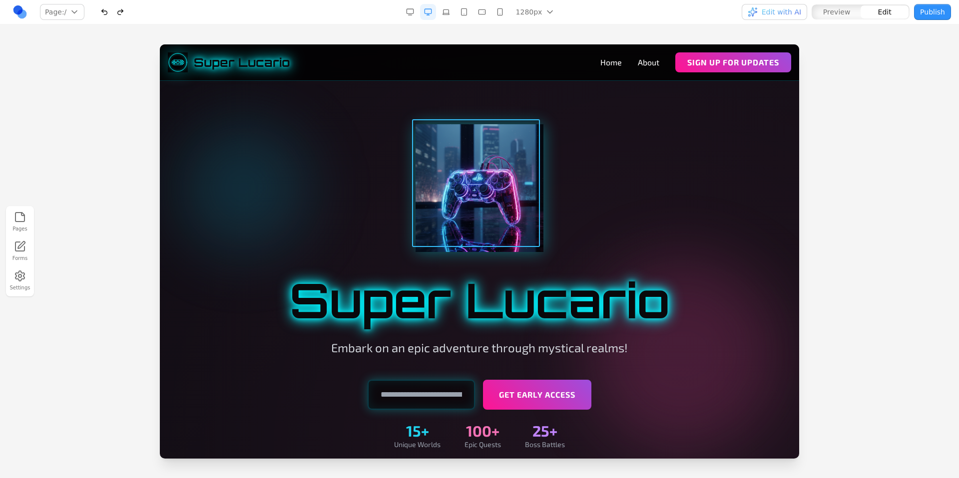
click at [495, 190] on img at bounding box center [479, 188] width 128 height 128
click at [447, 108] on icon at bounding box center [447, 105] width 10 height 10
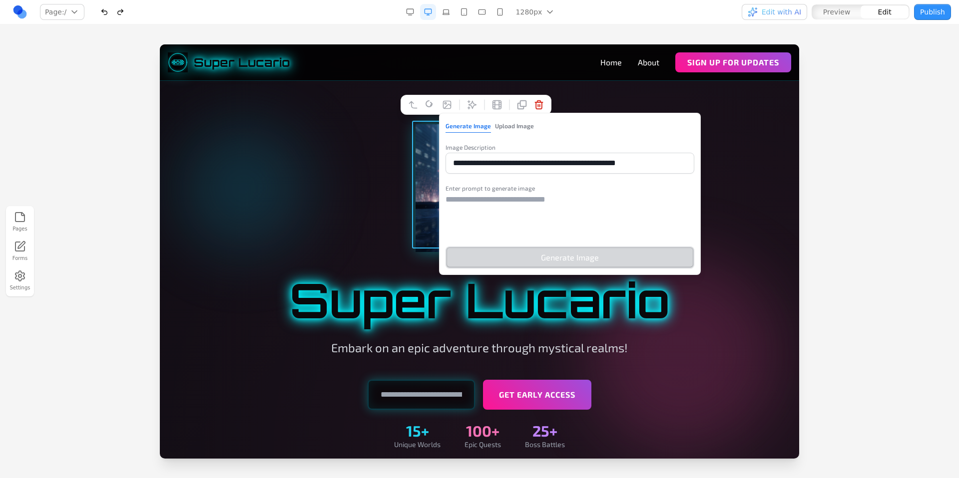
drag, startPoint x: 684, startPoint y: 166, endPoint x: 371, endPoint y: 138, distance: 314.8
click at [524, 212] on textarea at bounding box center [569, 219] width 249 height 50
paste textarea "**********"
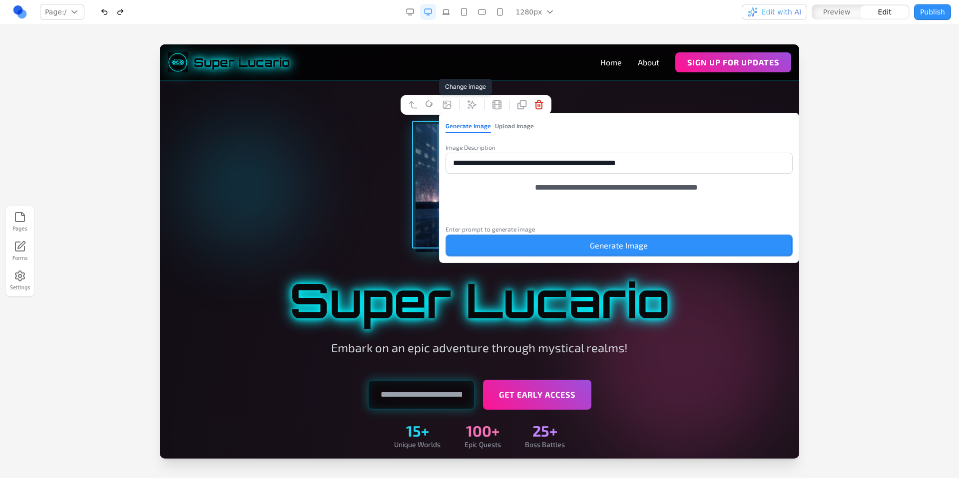
type textarea "**********"
click at [575, 253] on button "Generate Image" at bounding box center [619, 246] width 348 height 22
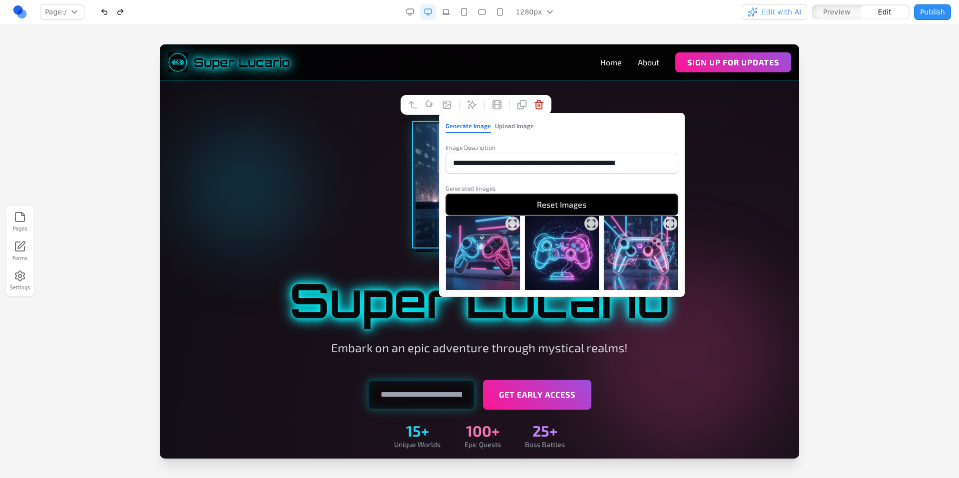
click at [726, 143] on div at bounding box center [479, 188] width 575 height 128
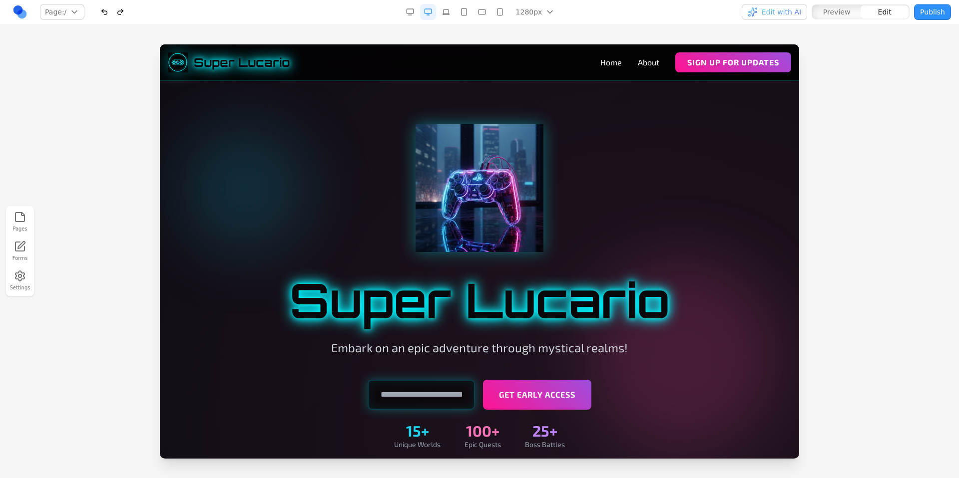
click at [736, 171] on div at bounding box center [479, 188] width 575 height 128
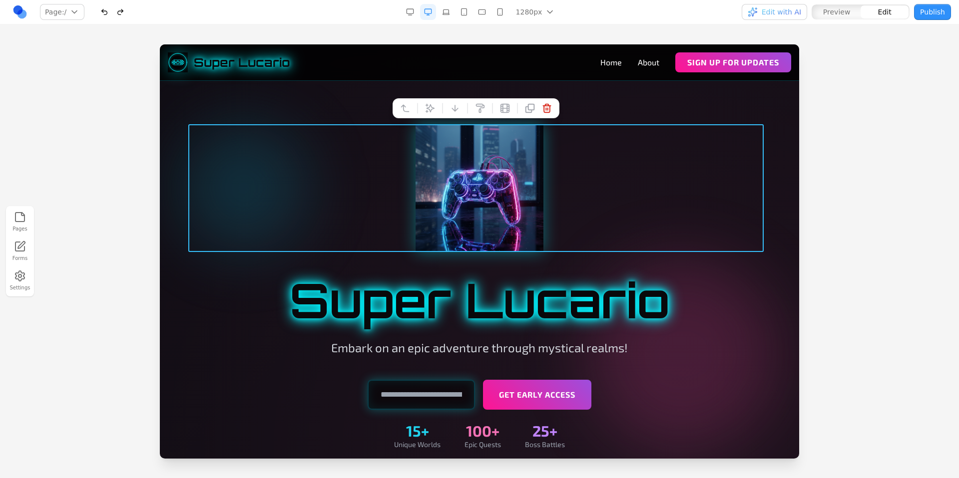
click at [868, 100] on div at bounding box center [479, 260] width 959 height 433
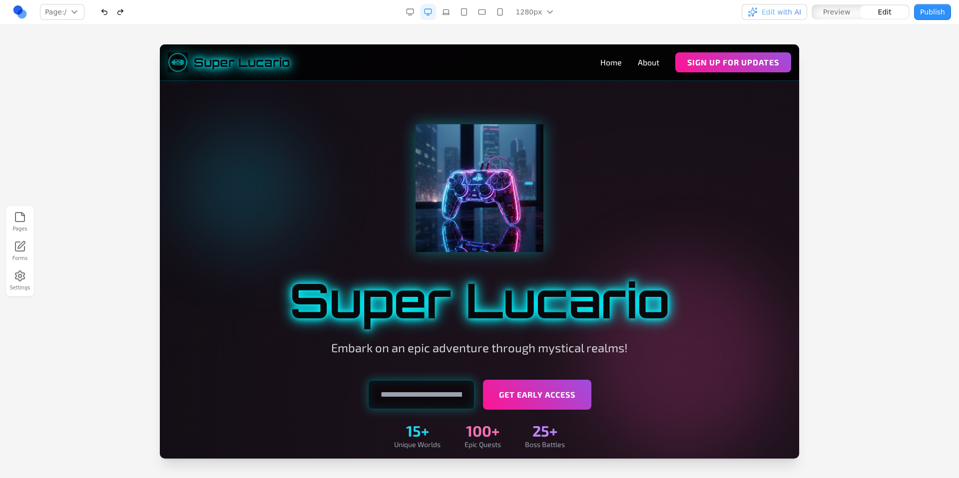
click at [835, 11] on span "Preview" at bounding box center [836, 12] width 27 height 10
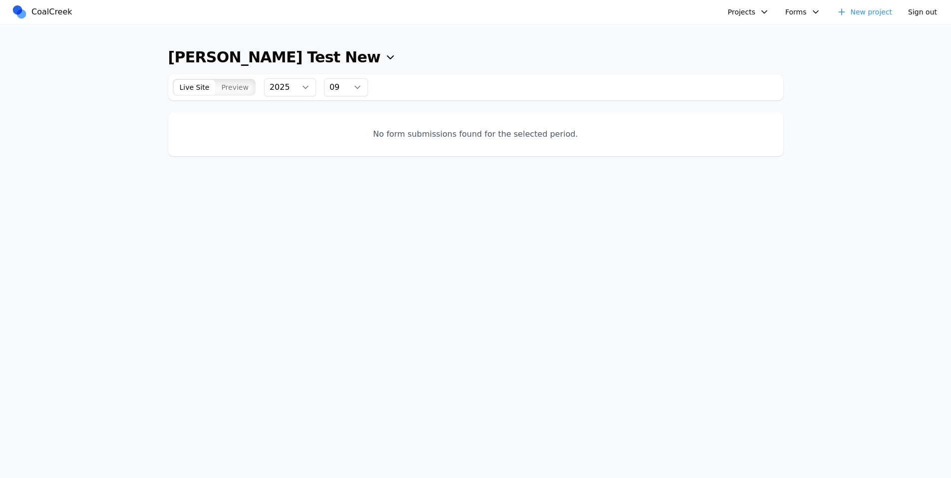
click at [231, 87] on span "Preview" at bounding box center [234, 87] width 27 height 10
